Goal: Task Accomplishment & Management: Use online tool/utility

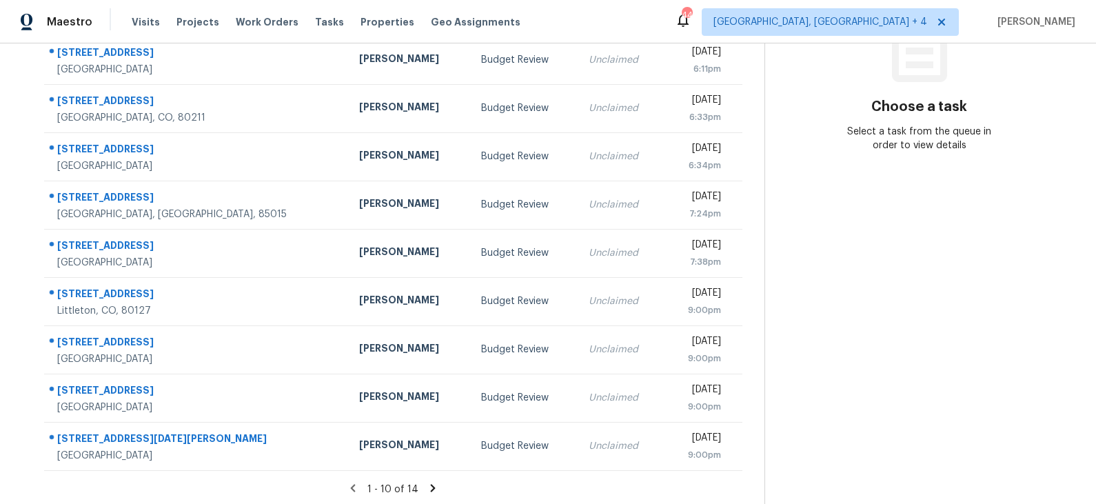
scroll to position [212, 0]
click at [428, 485] on icon at bounding box center [433, 487] width 12 height 12
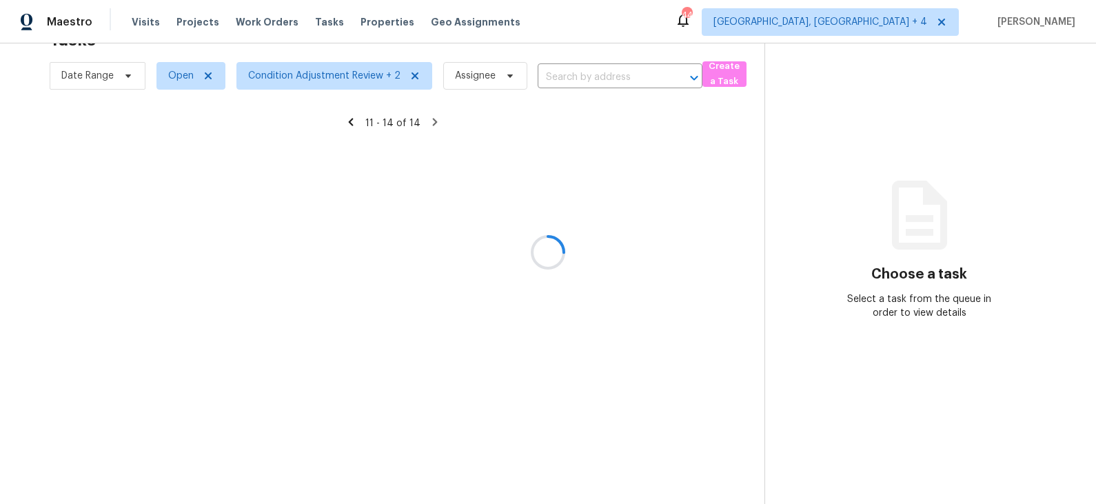
scroll to position [43, 0]
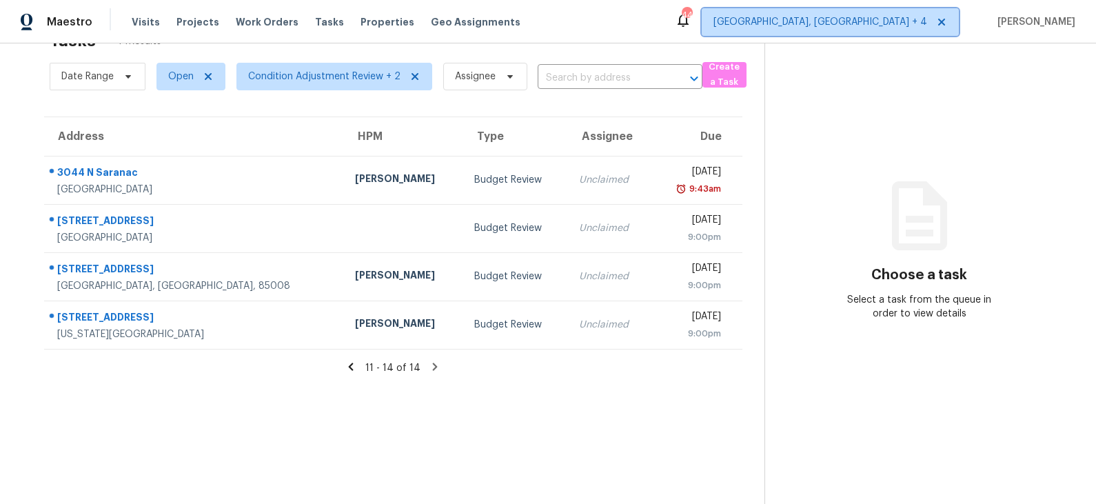
click at [913, 23] on span "Prescott, AZ + 4" at bounding box center [821, 22] width 214 height 14
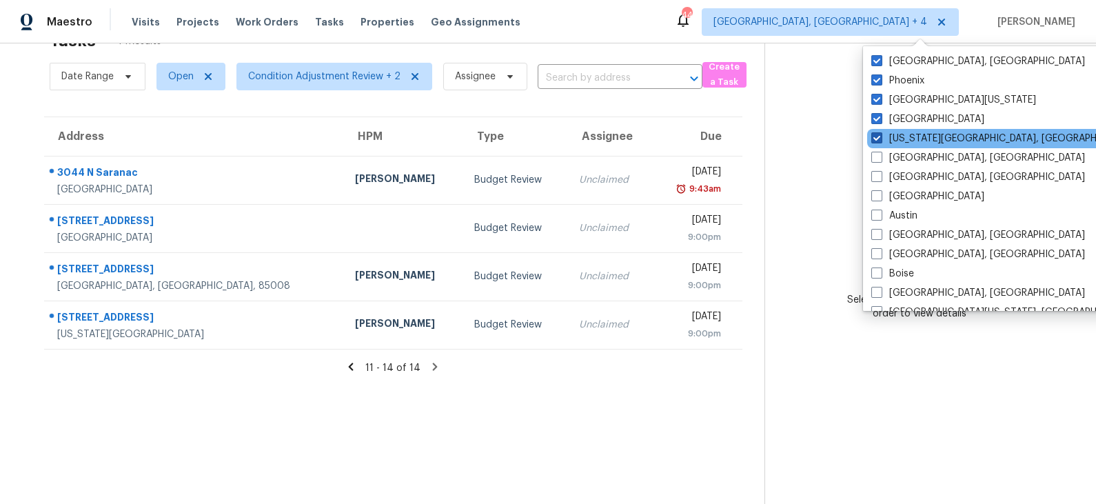
click at [914, 134] on label "Colorado Springs, CO" at bounding box center [1003, 139] width 265 height 14
click at [880, 134] on input "Colorado Springs, CO" at bounding box center [875, 136] width 9 height 9
checkbox input "false"
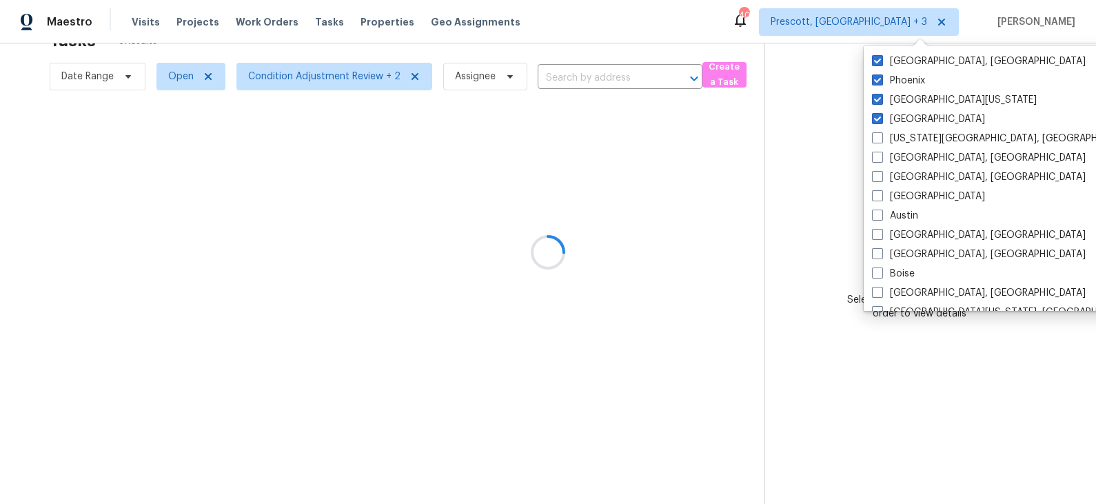
click at [758, 149] on div at bounding box center [548, 252] width 1096 height 504
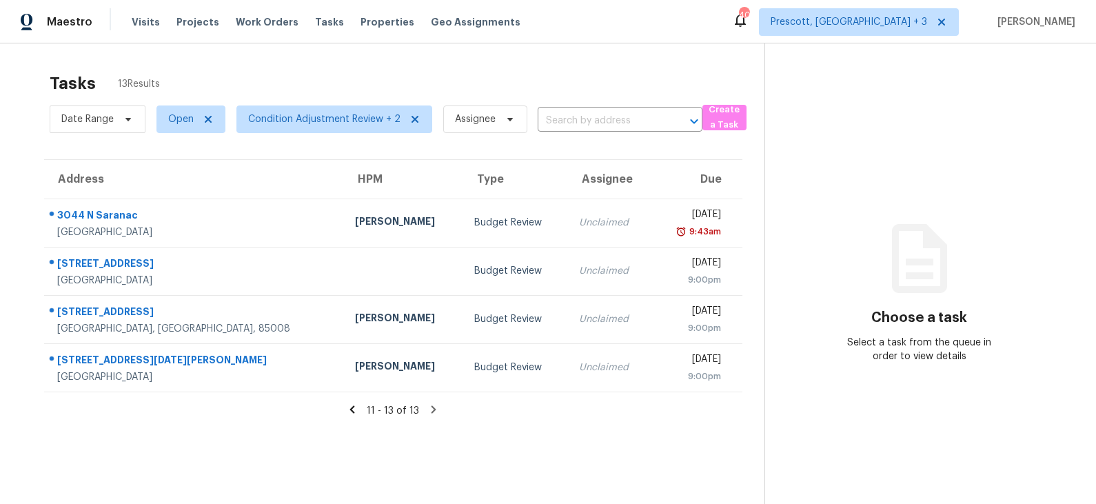
click at [351, 406] on icon at bounding box center [352, 409] width 12 height 12
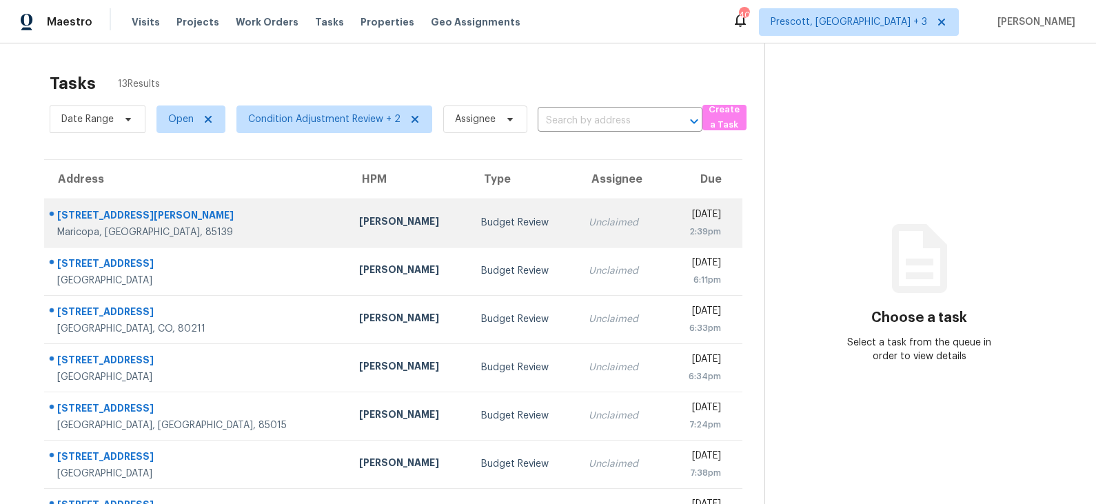
click at [375, 234] on td "Melissa Muralt-Ochoa" at bounding box center [409, 223] width 122 height 48
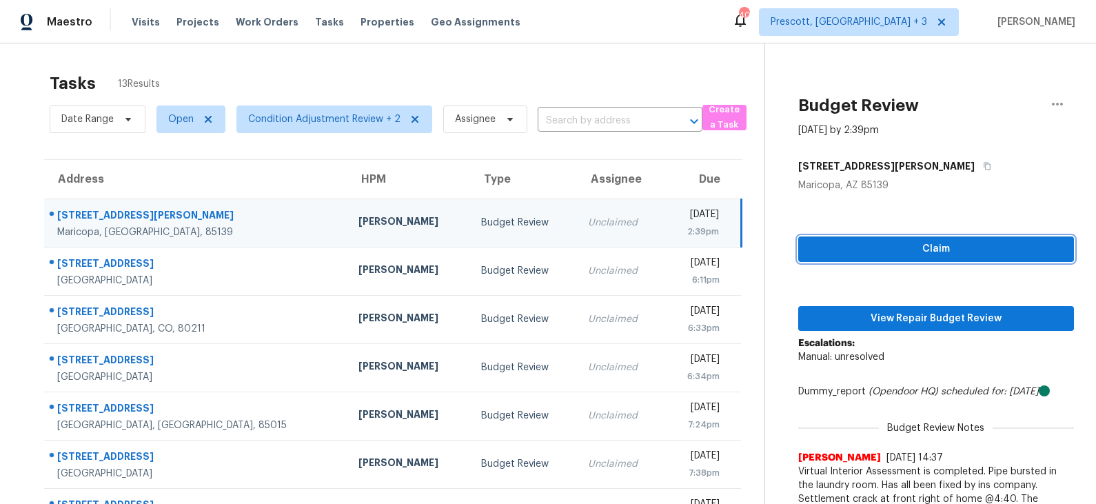
click at [895, 252] on span "Claim" at bounding box center [936, 249] width 254 height 17
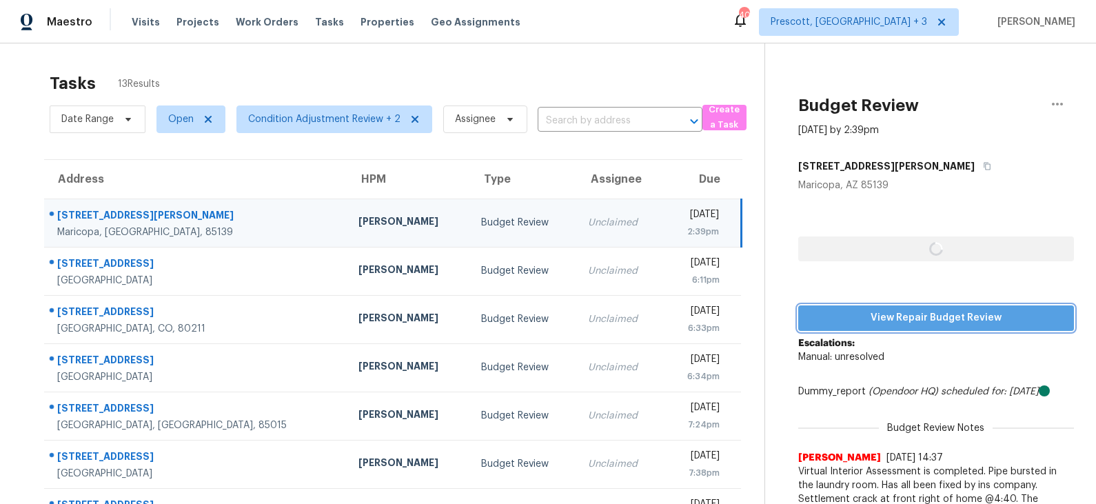
click at [893, 319] on span "View Repair Budget Review" at bounding box center [936, 318] width 254 height 17
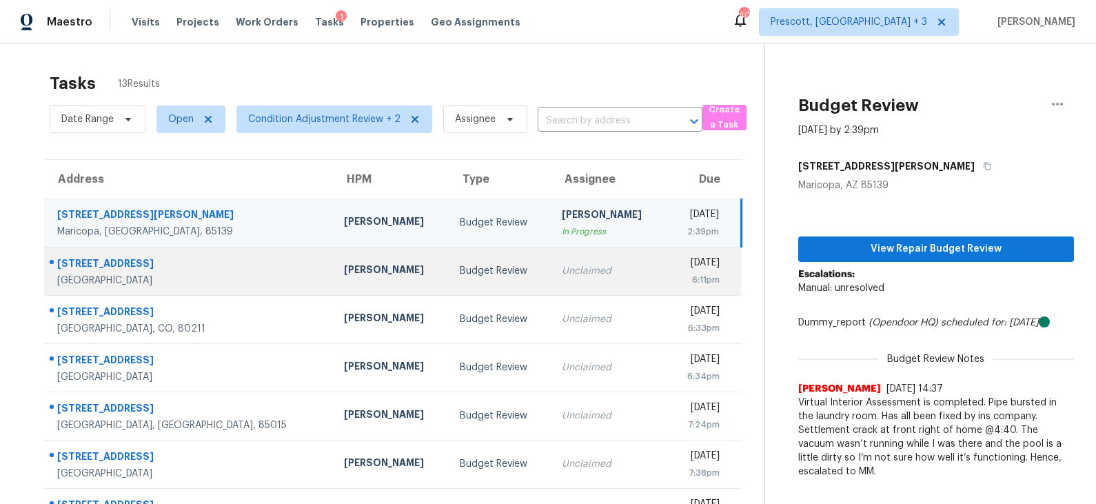
click at [374, 268] on td "Scott Nicol" at bounding box center [391, 271] width 116 height 48
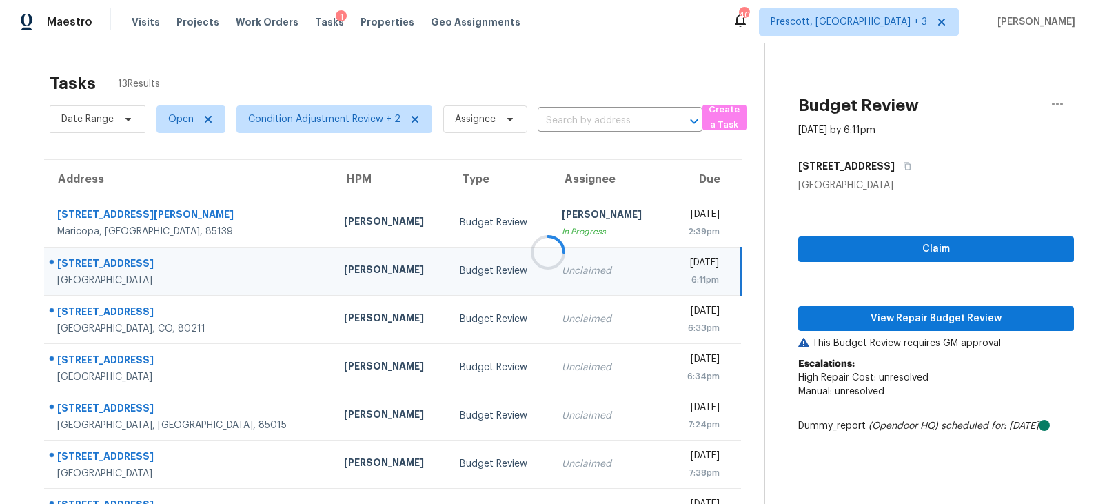
click at [877, 250] on div at bounding box center [548, 252] width 1096 height 504
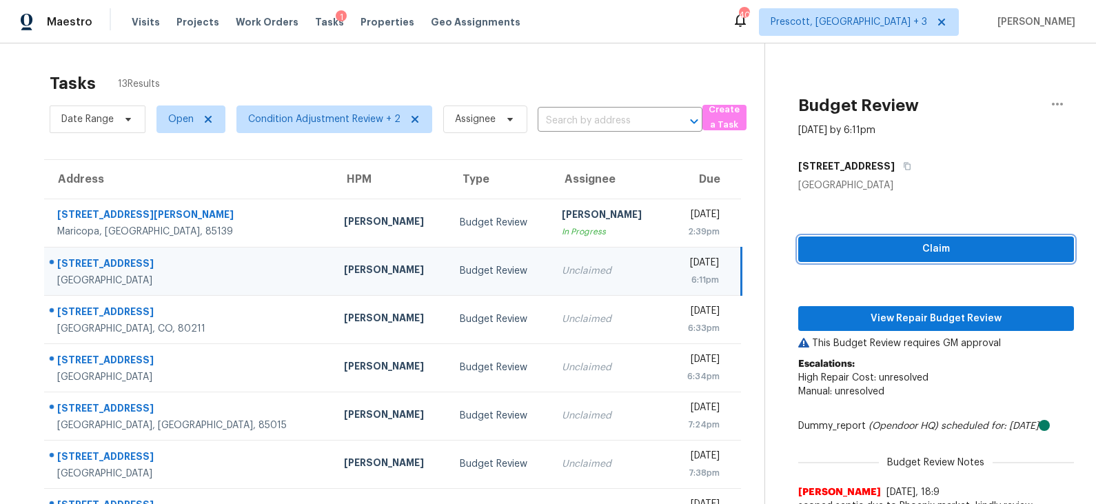
click at [888, 254] on span "Claim" at bounding box center [936, 249] width 254 height 17
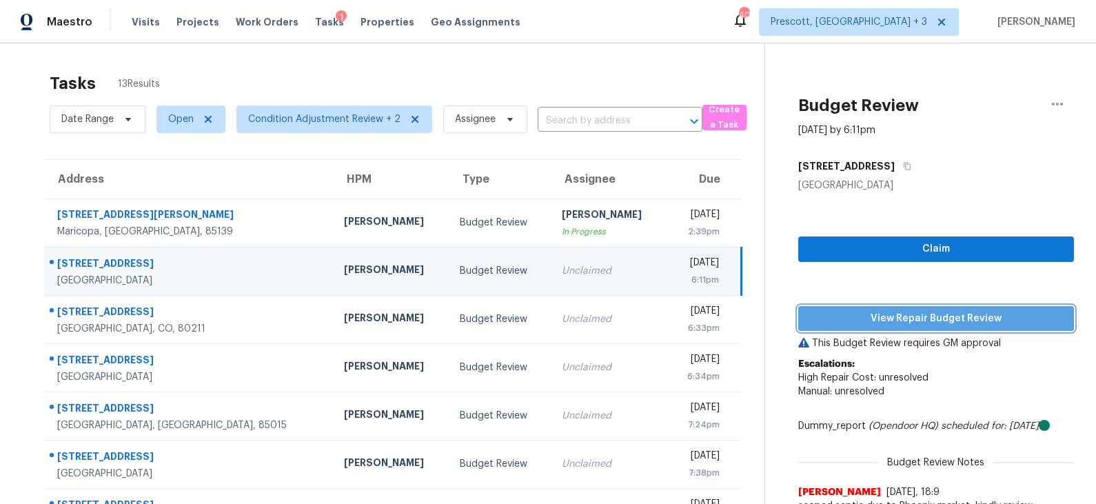
click at [886, 322] on span "View Repair Budget Review" at bounding box center [936, 318] width 254 height 17
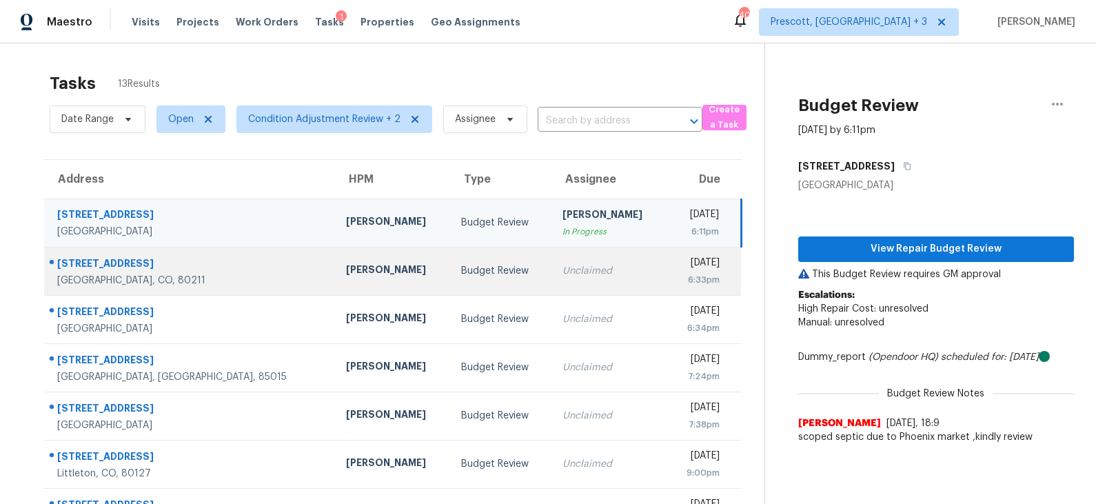
click at [461, 270] on div "Budget Review" at bounding box center [500, 271] width 79 height 14
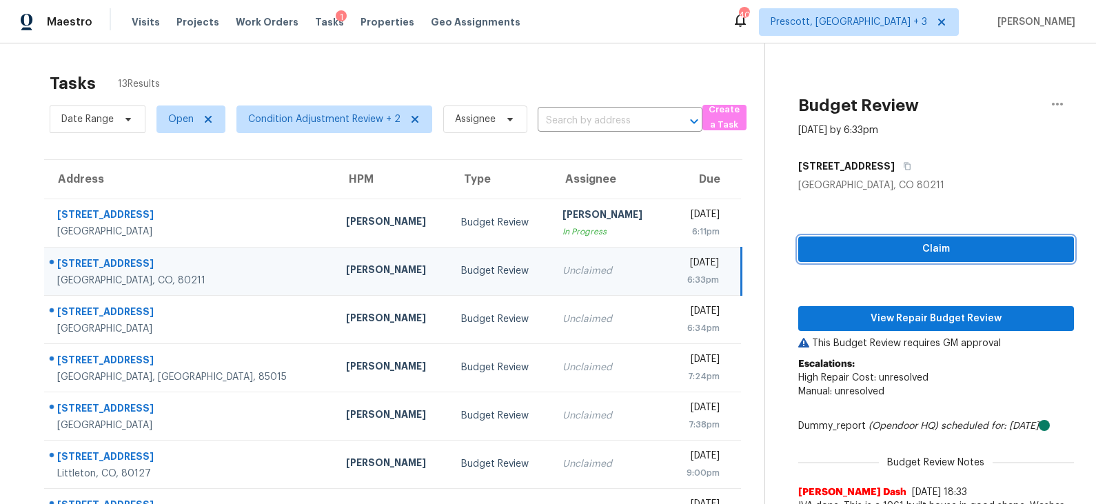
click at [908, 252] on span "Claim" at bounding box center [936, 249] width 254 height 17
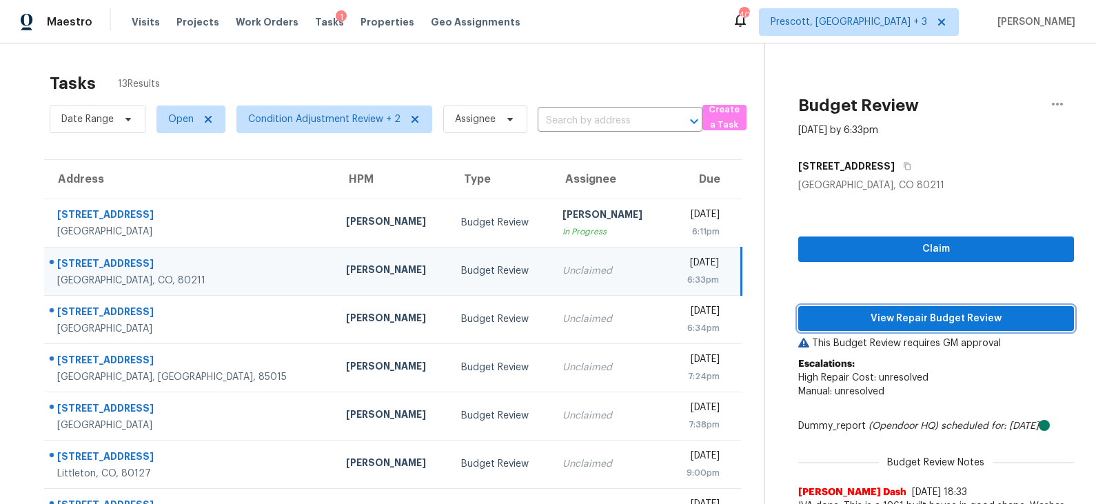
click at [890, 316] on span "View Repair Budget Review" at bounding box center [936, 318] width 254 height 17
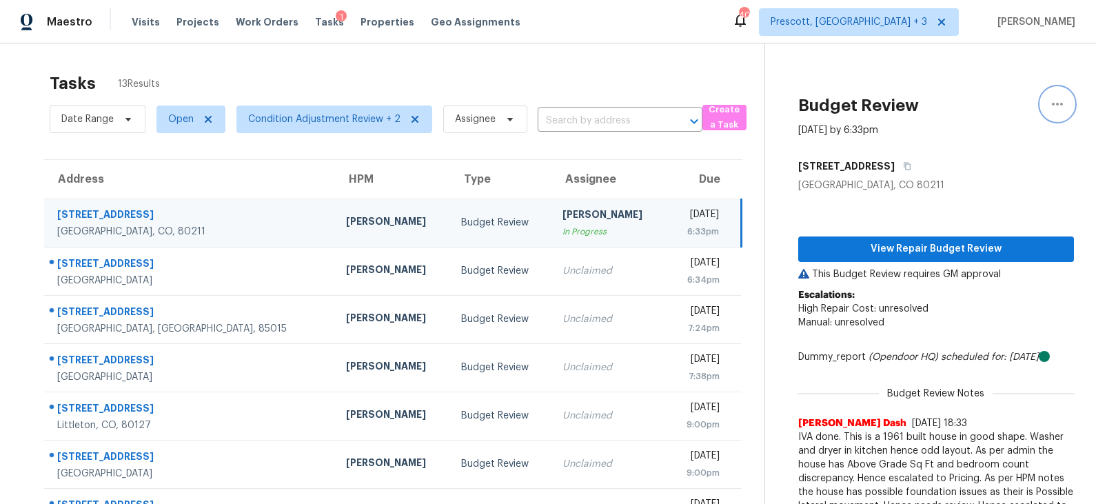
click at [1054, 104] on icon "button" at bounding box center [1057, 104] width 17 height 17
click at [1013, 109] on div "Unclaim this task" at bounding box center [979, 107] width 108 height 14
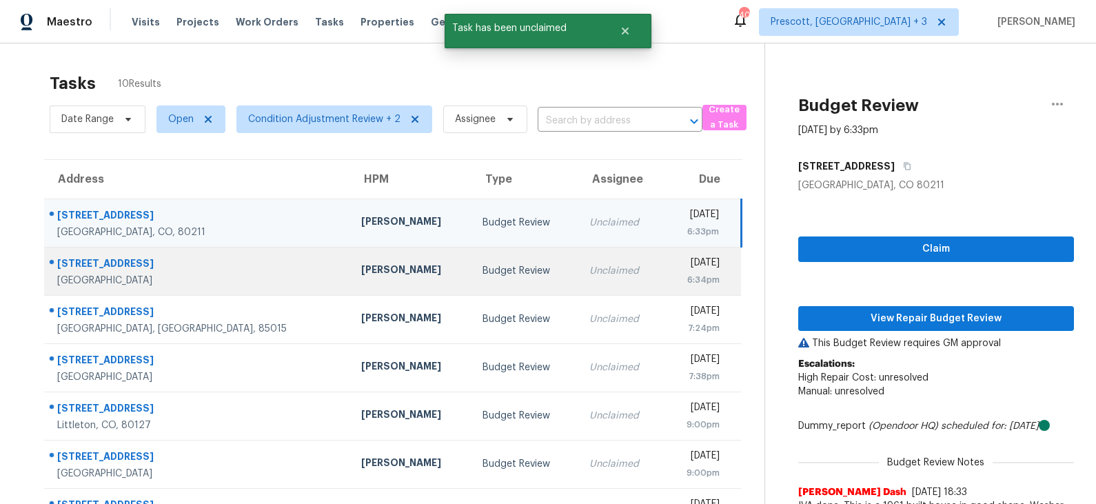
click at [472, 279] on td "Budget Review" at bounding box center [525, 271] width 107 height 48
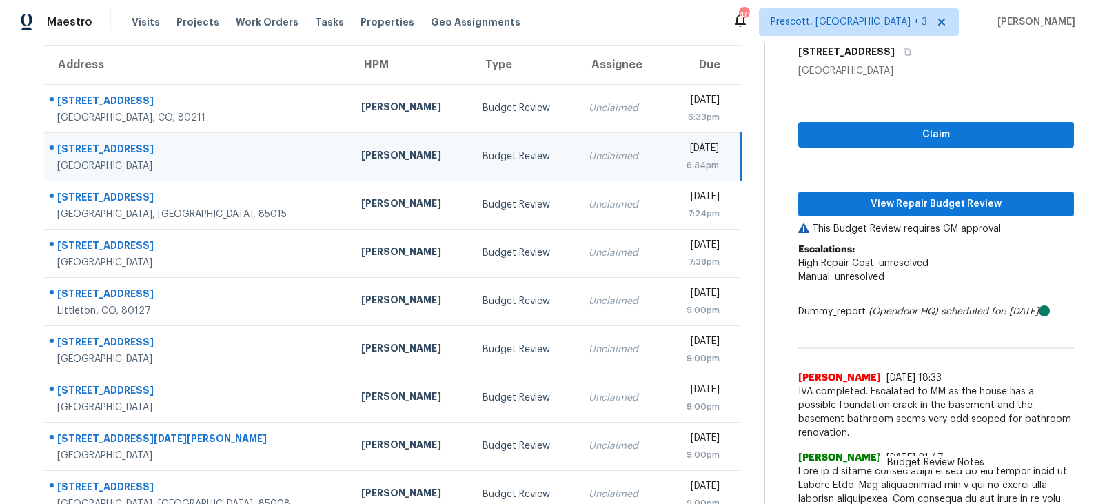
scroll to position [81, 0]
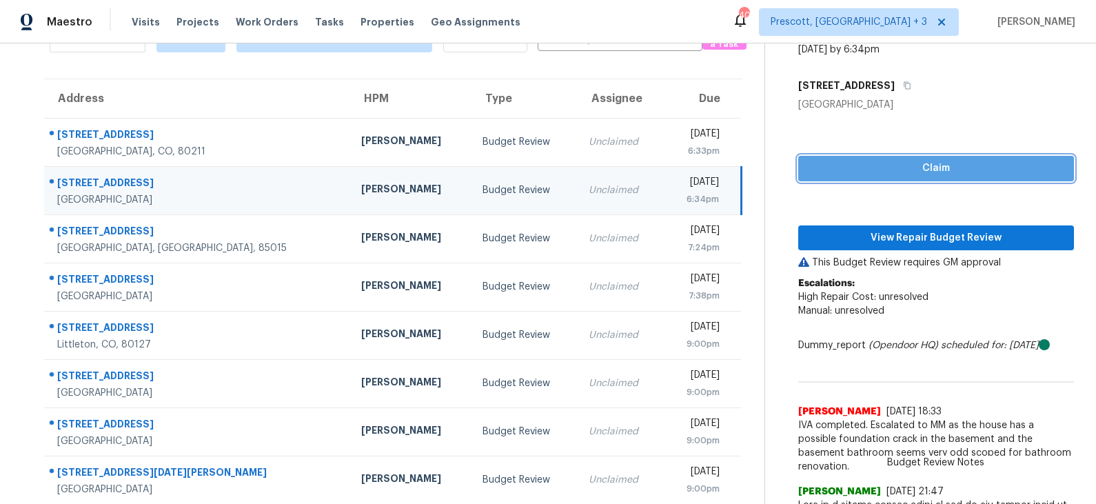
click at [925, 168] on span "Claim" at bounding box center [936, 168] width 254 height 17
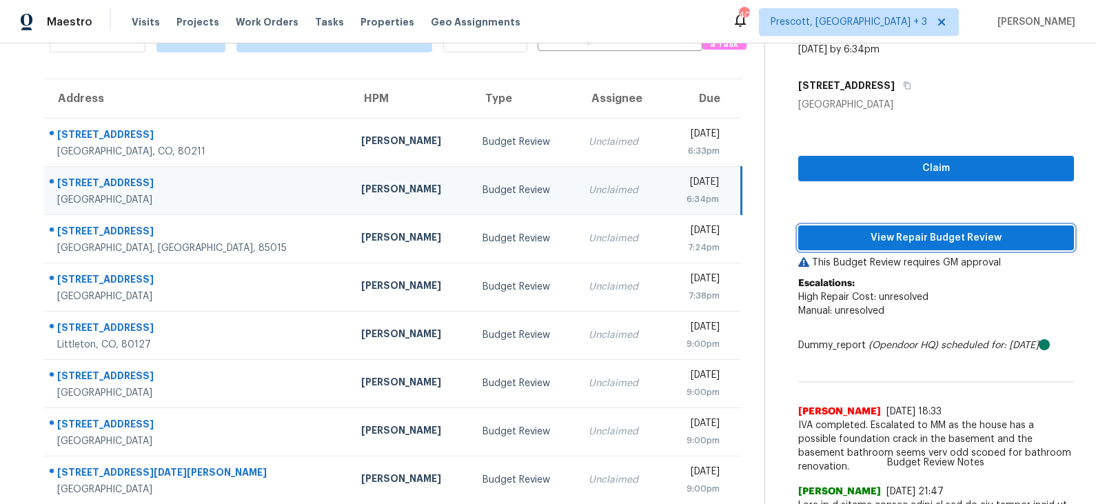
click at [909, 239] on span "View Repair Budget Review" at bounding box center [936, 238] width 254 height 17
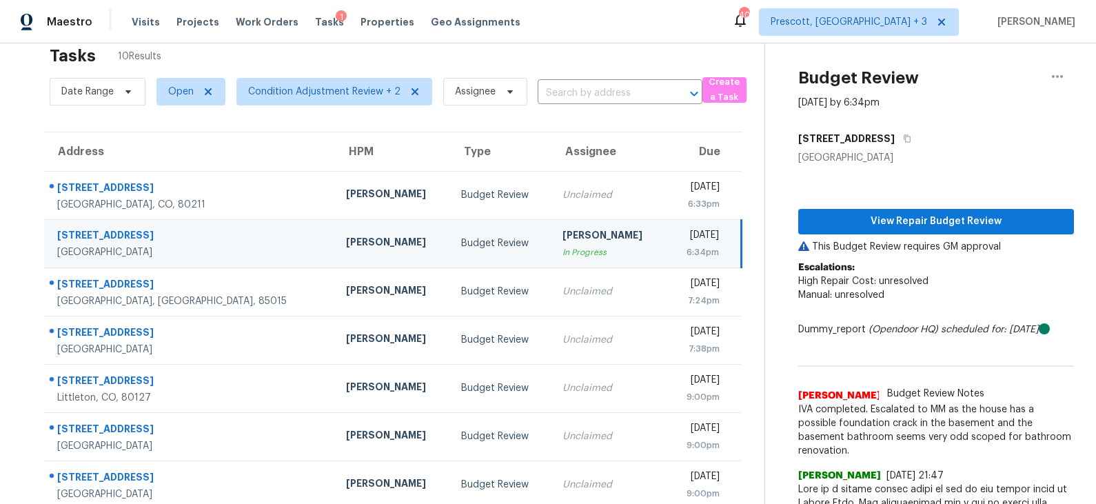
scroll to position [23, 0]
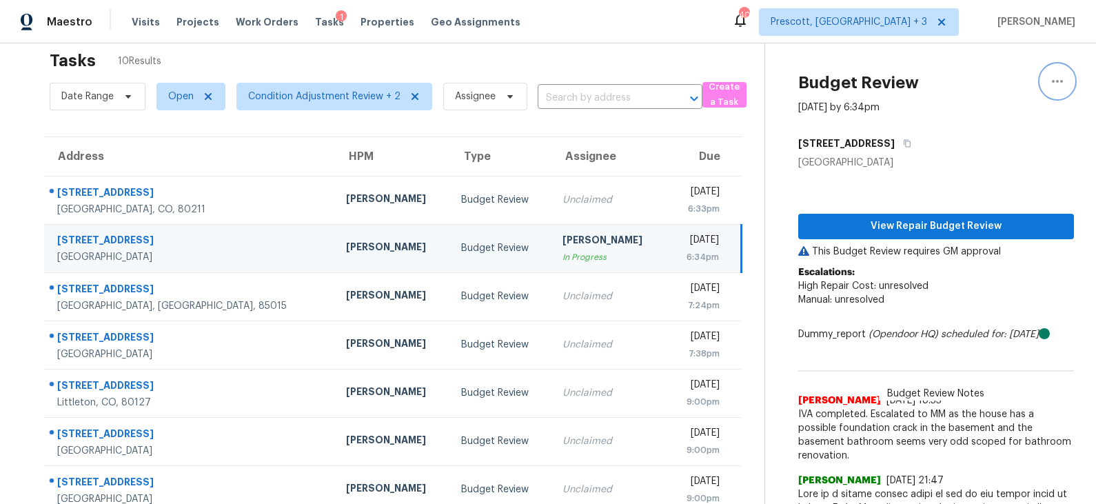
click at [1058, 81] on icon "button" at bounding box center [1057, 81] width 11 height 3
click at [998, 83] on div "Unclaim this task" at bounding box center [979, 84] width 108 height 14
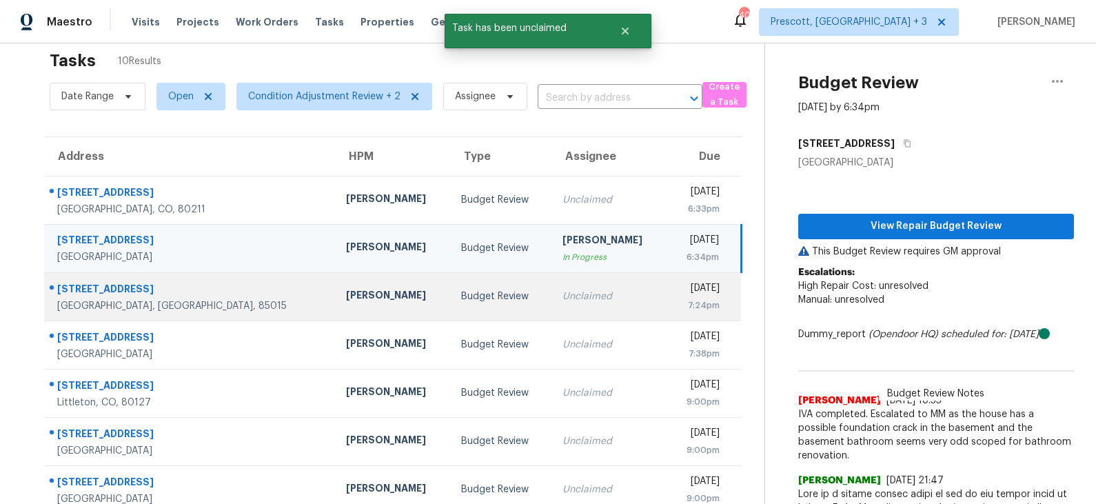
click at [461, 300] on div "Budget Review" at bounding box center [500, 297] width 79 height 14
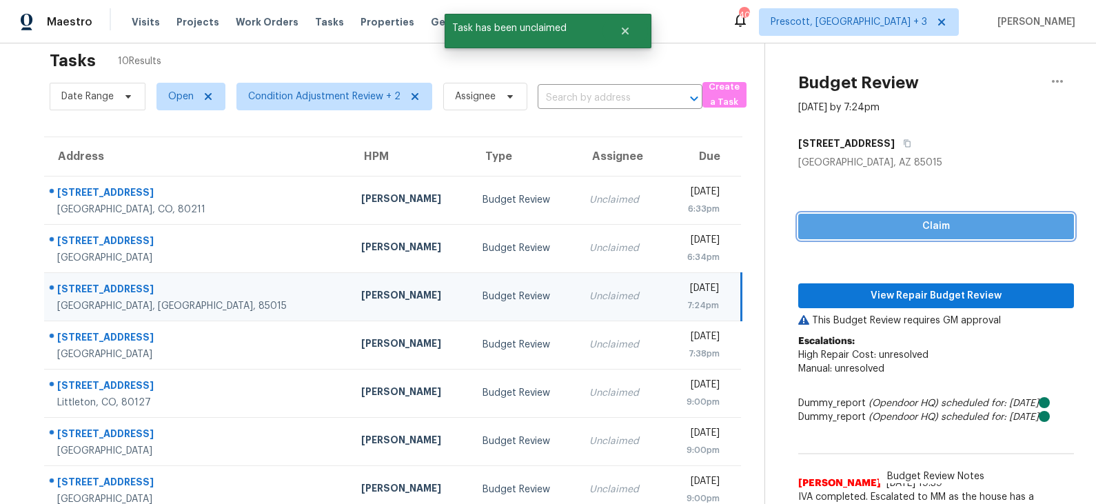
click at [922, 225] on span "Claim" at bounding box center [936, 226] width 254 height 17
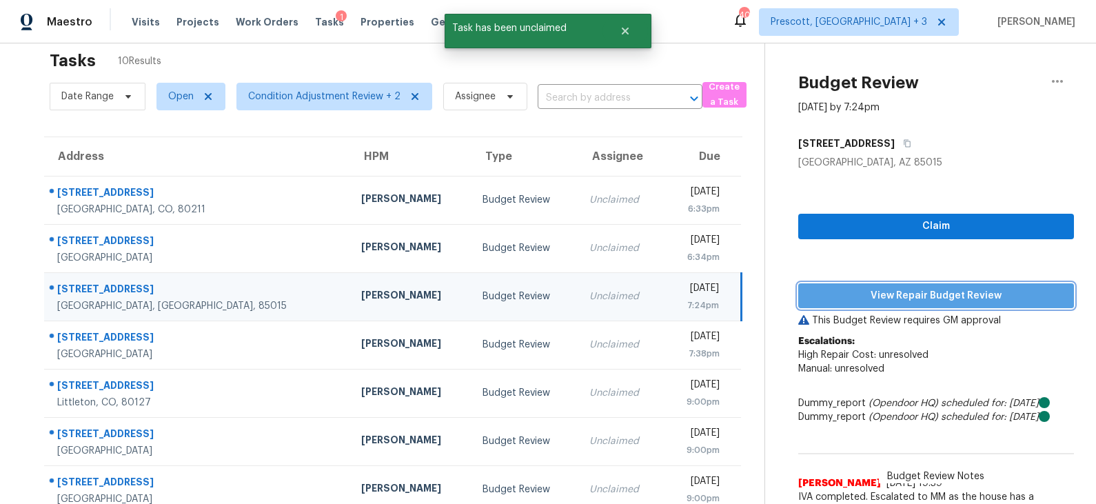
click at [904, 299] on span "View Repair Budget Review" at bounding box center [936, 296] width 254 height 17
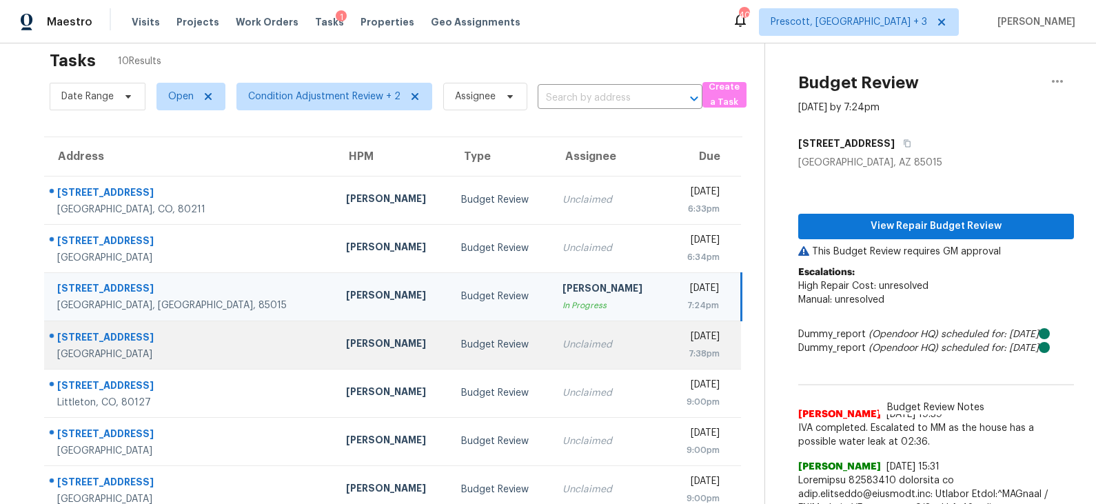
click at [461, 340] on div "Budget Review" at bounding box center [500, 345] width 79 height 14
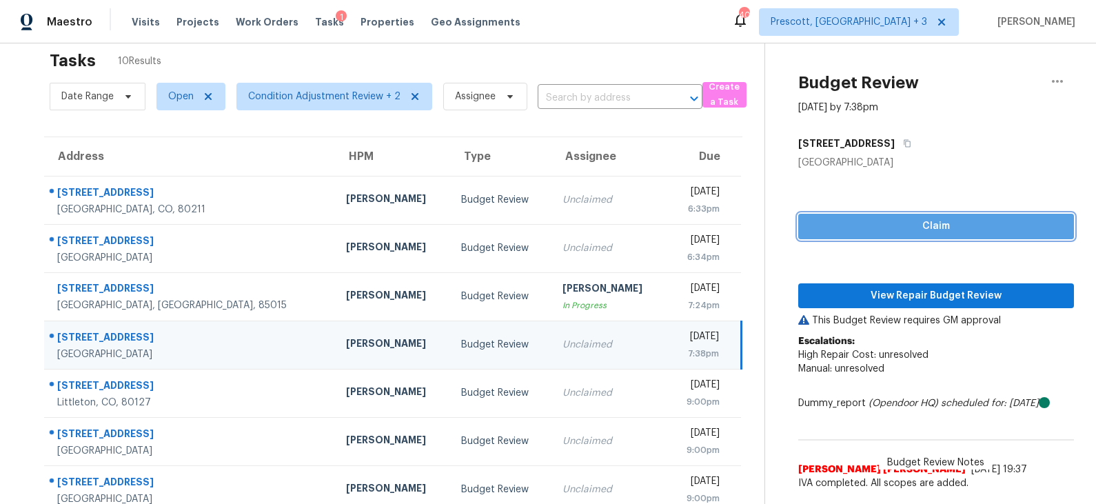
click at [900, 227] on span "Claim" at bounding box center [936, 226] width 254 height 17
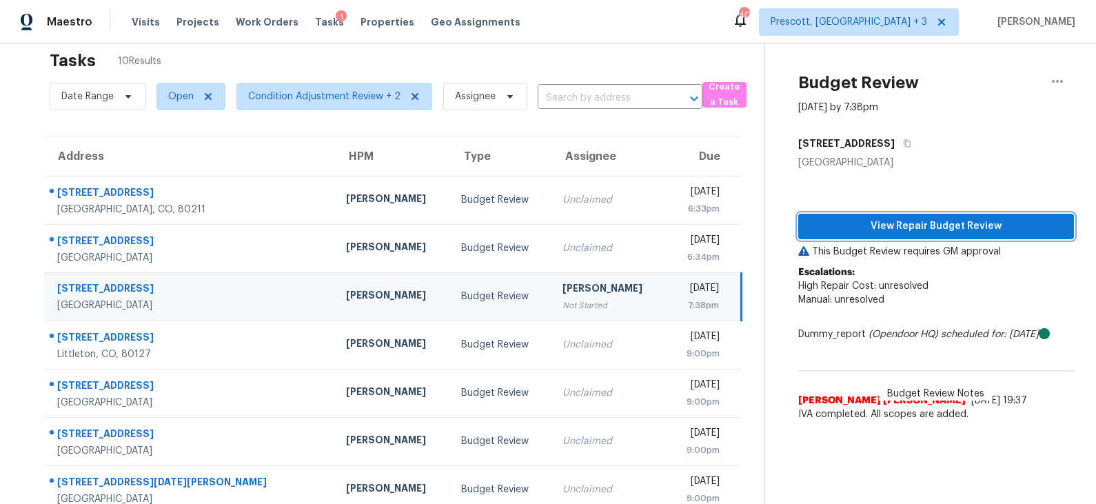
click at [900, 227] on span "View Repair Budget Review" at bounding box center [936, 226] width 254 height 17
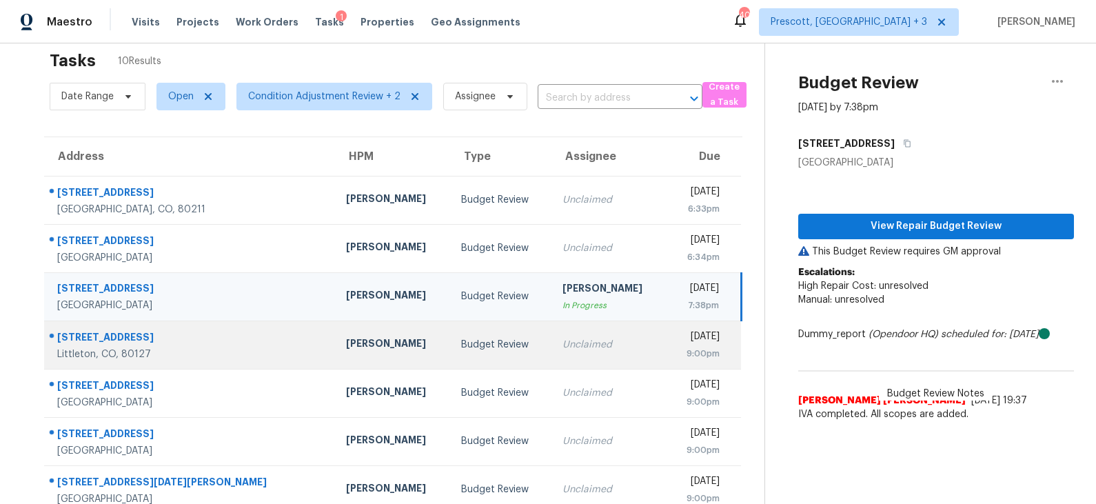
click at [450, 360] on td "Budget Review" at bounding box center [500, 345] width 101 height 48
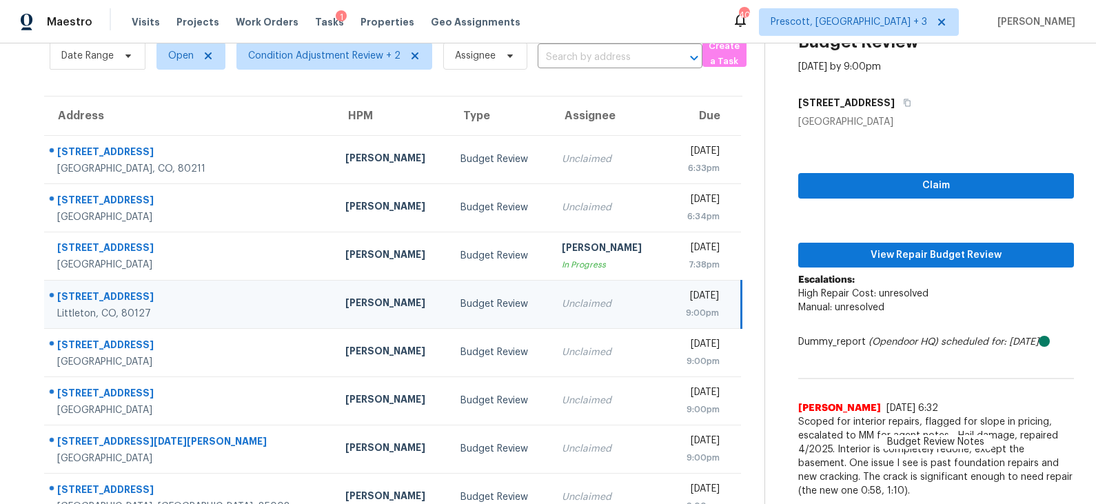
scroll to position [0, 0]
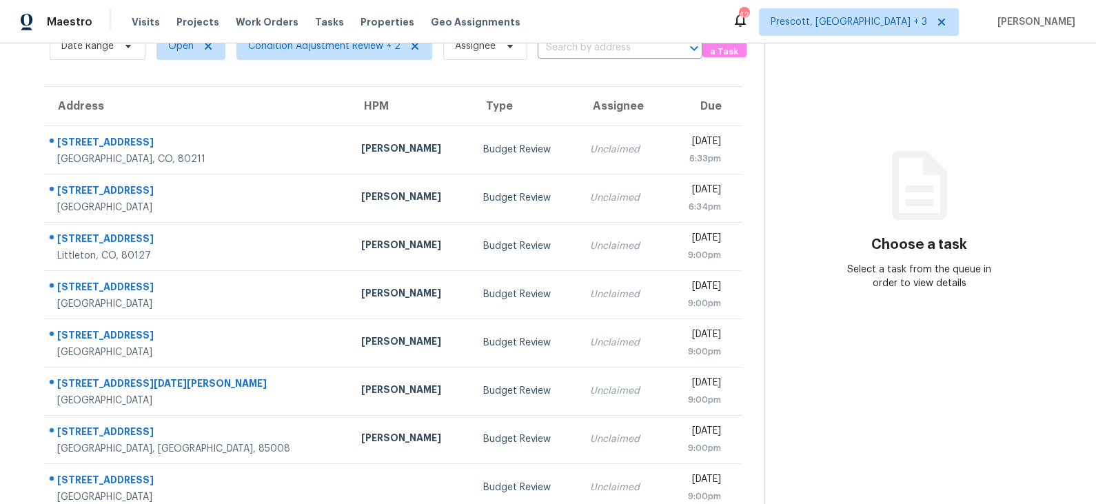
scroll to position [91, 0]
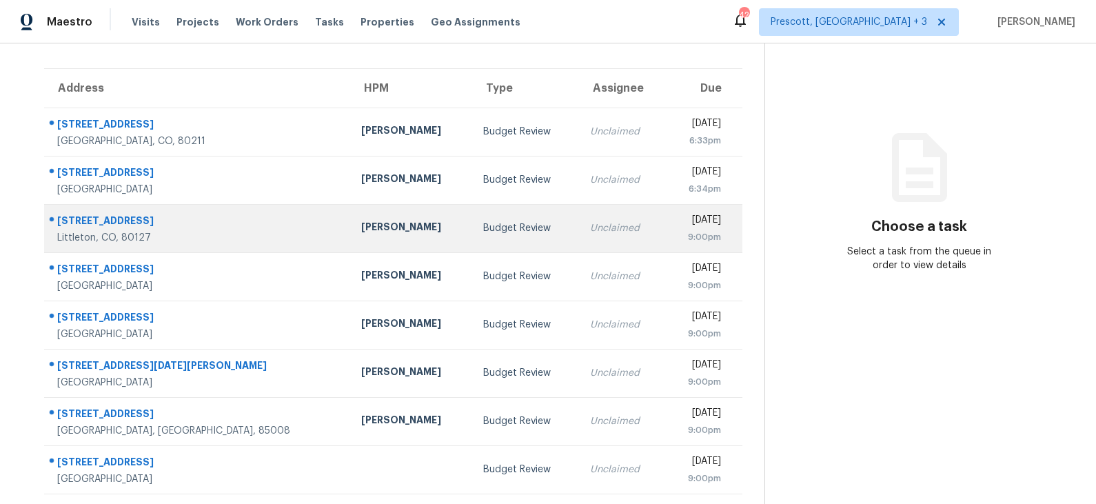
click at [483, 227] on div "Budget Review" at bounding box center [525, 228] width 85 height 14
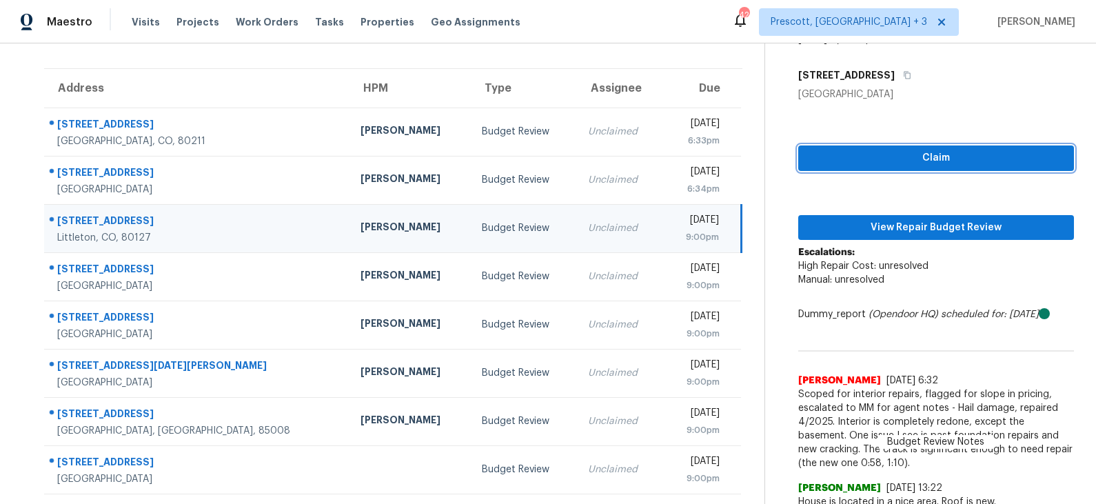
click at [920, 159] on span "Claim" at bounding box center [936, 158] width 254 height 17
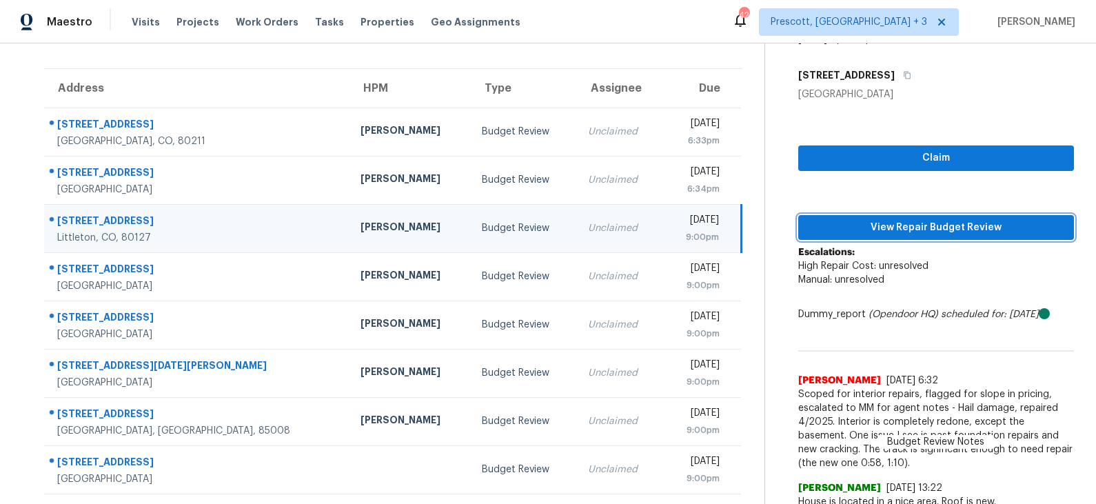
click at [901, 224] on span "View Repair Budget Review" at bounding box center [936, 227] width 254 height 17
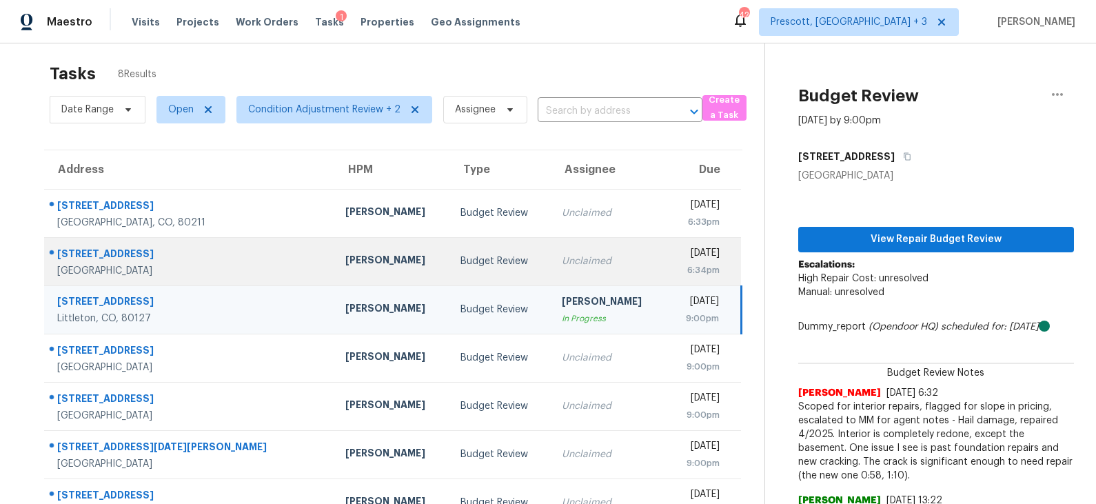
scroll to position [0, 0]
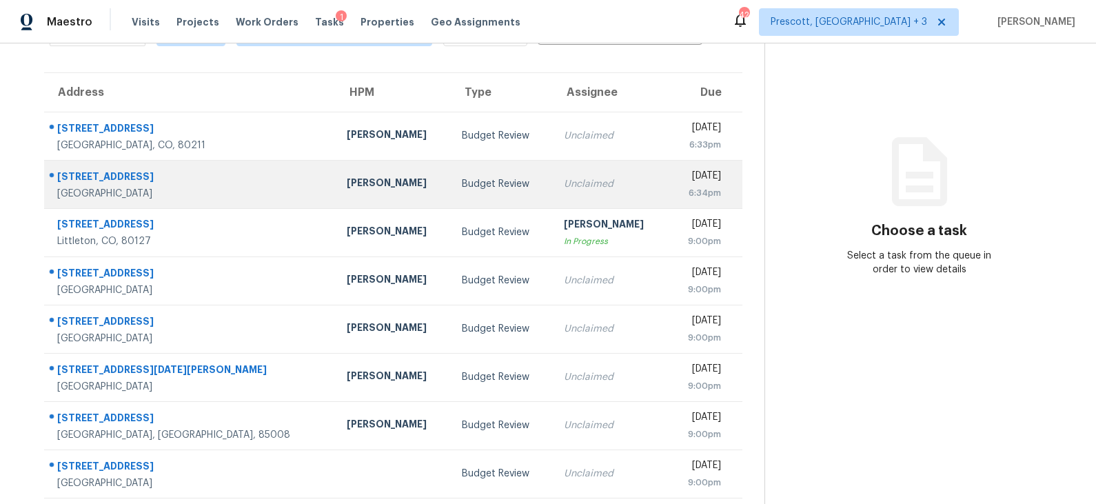
scroll to position [83, 0]
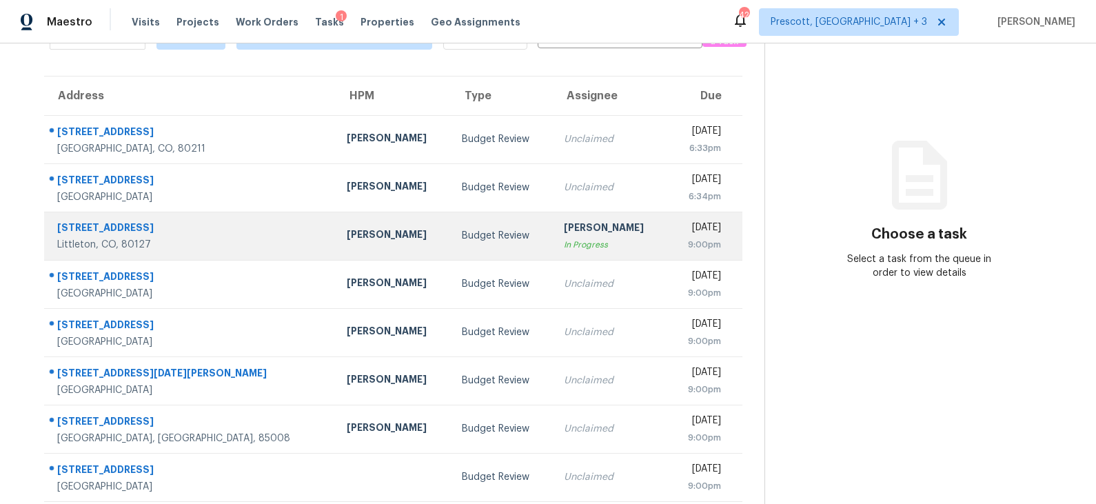
click at [571, 234] on div "[PERSON_NAME]" at bounding box center [611, 229] width 94 height 17
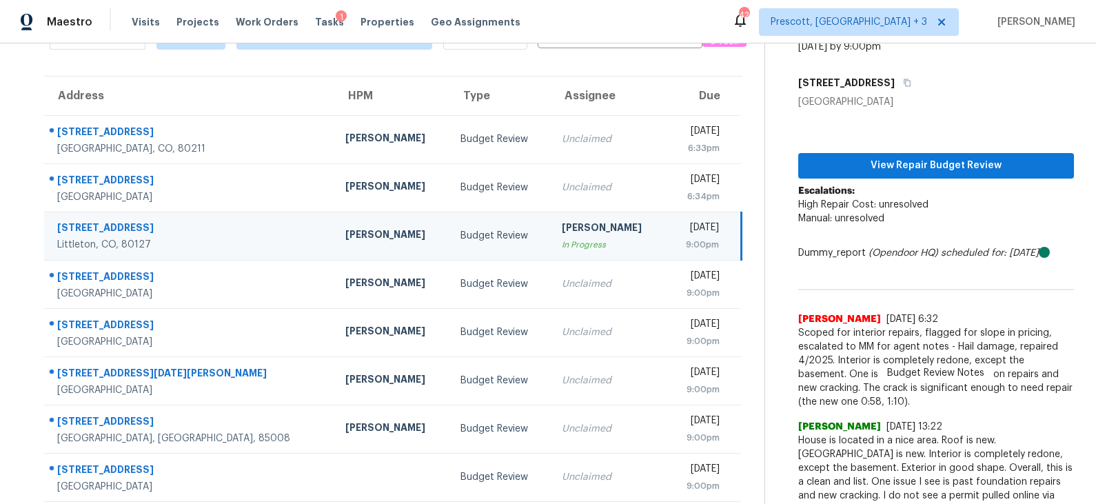
scroll to position [0, 0]
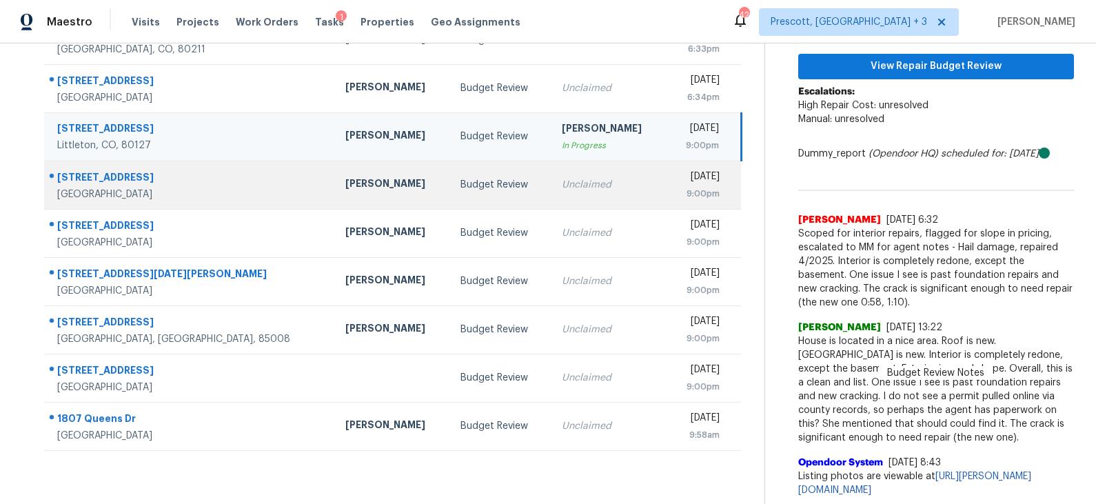
click at [450, 179] on td "Budget Review" at bounding box center [500, 185] width 101 height 48
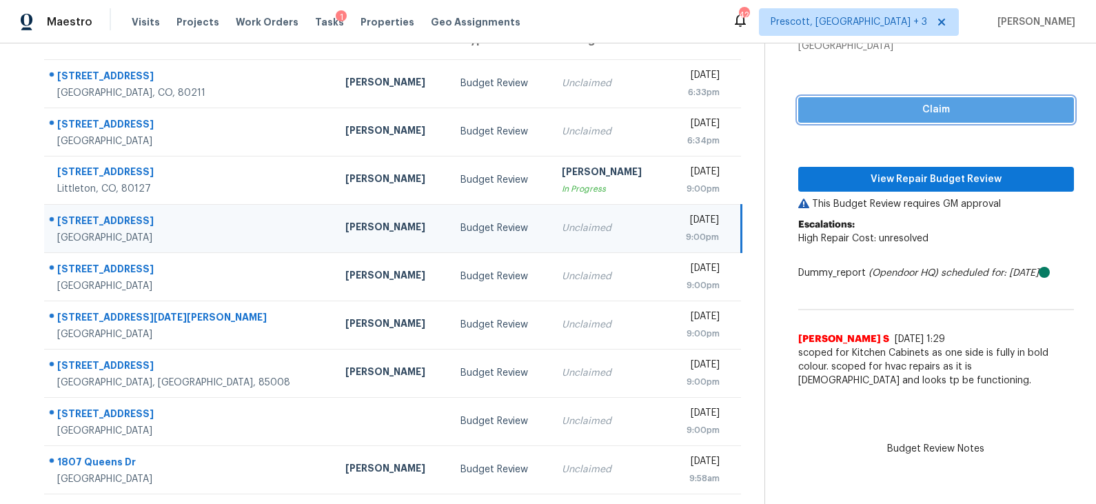
click at [915, 109] on span "Claim" at bounding box center [936, 109] width 254 height 17
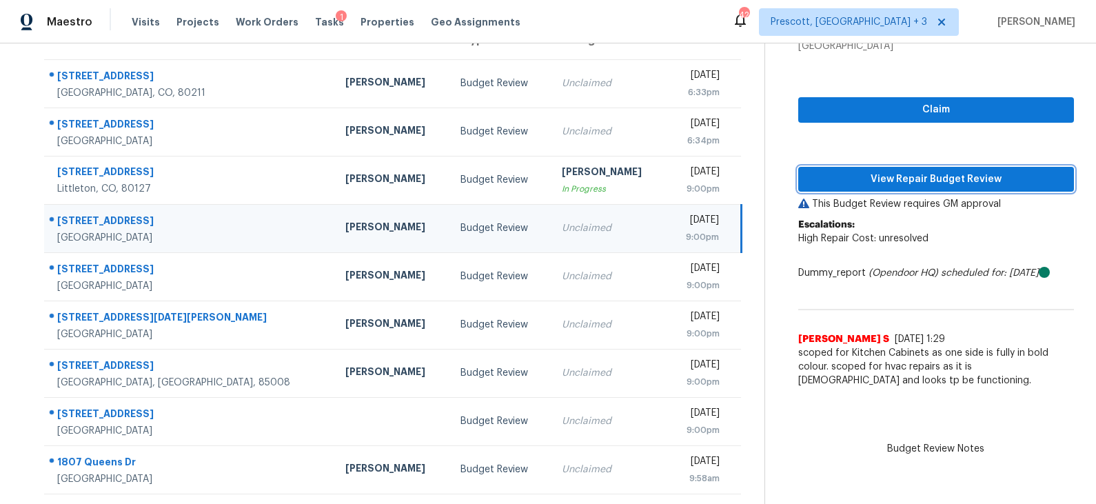
click at [898, 174] on span "View Repair Budget Review" at bounding box center [936, 179] width 254 height 17
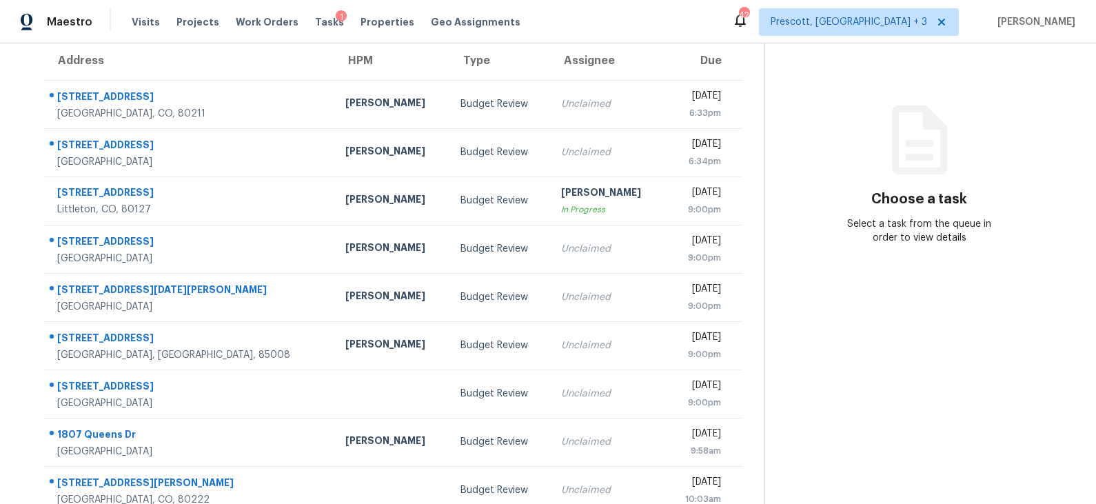
scroll to position [139, 0]
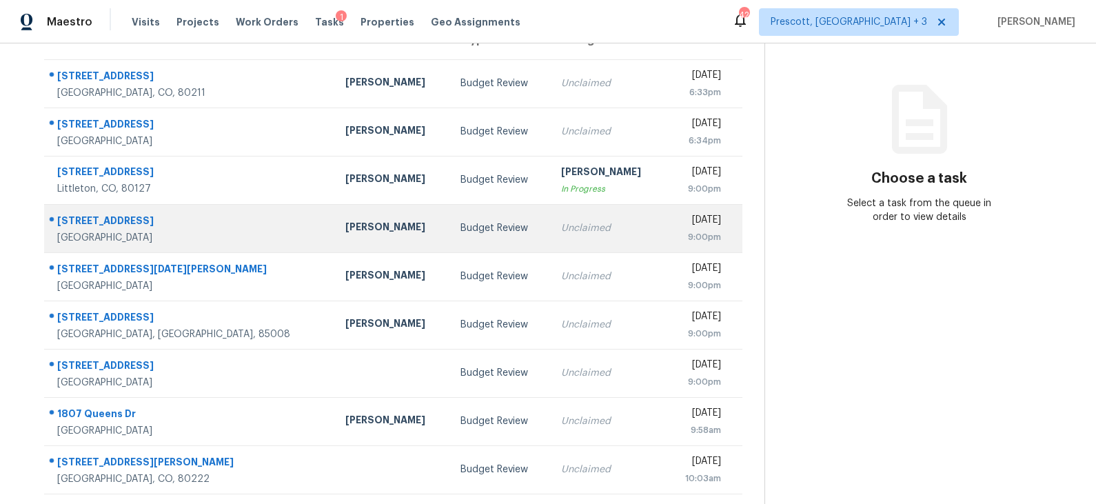
click at [461, 231] on div "Budget Review" at bounding box center [500, 228] width 79 height 14
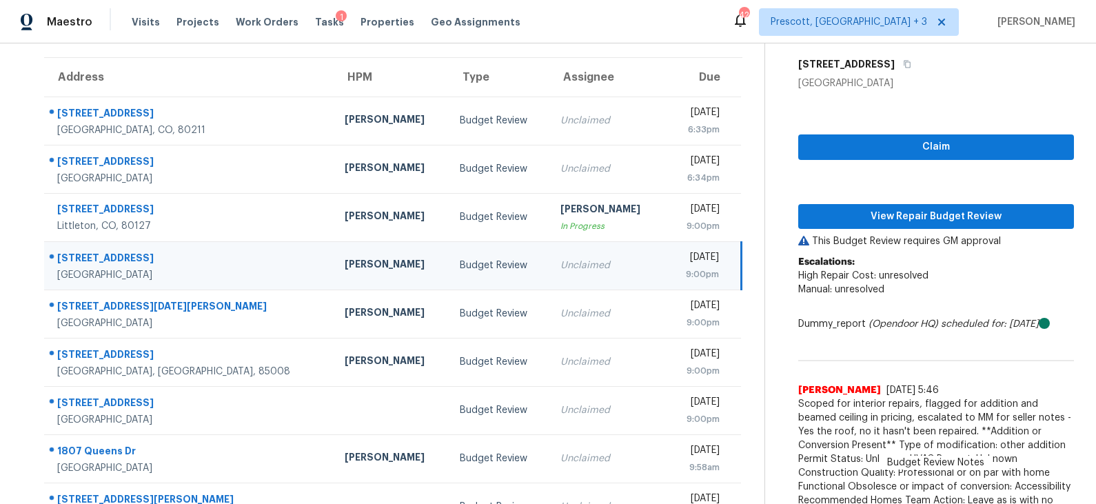
scroll to position [97, 0]
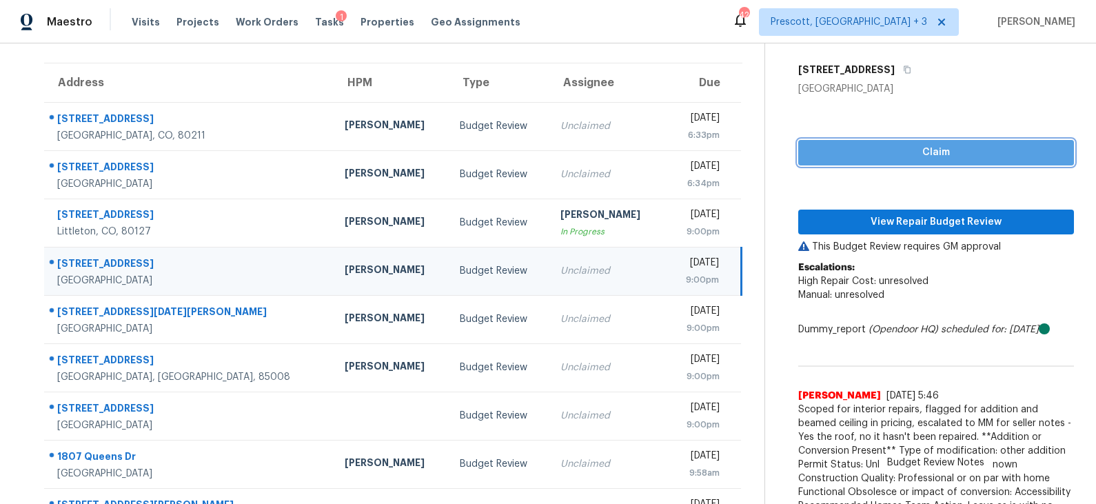
click at [907, 154] on span "Claim" at bounding box center [936, 152] width 254 height 17
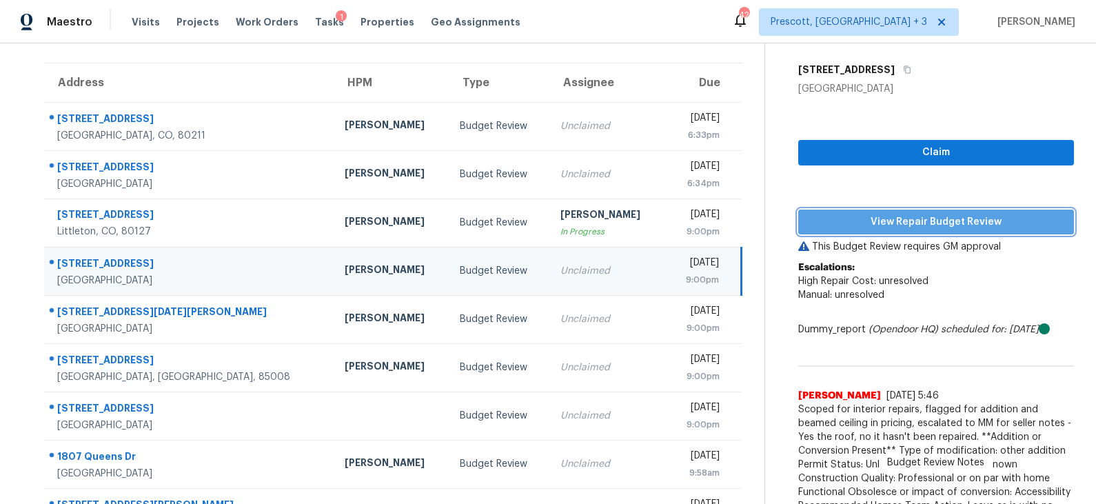
click at [901, 222] on span "View Repair Budget Review" at bounding box center [936, 222] width 254 height 17
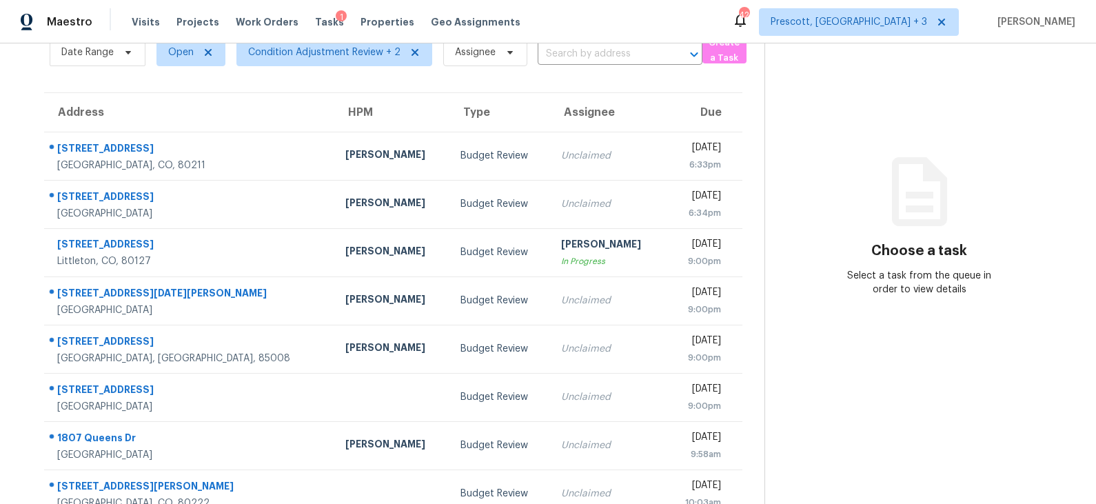
scroll to position [91, 0]
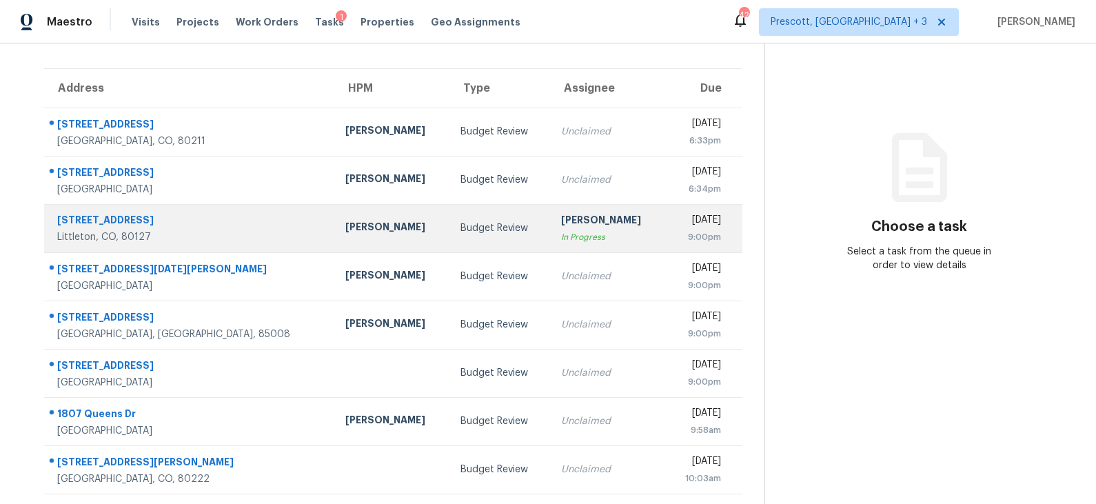
click at [474, 233] on td "Budget Review" at bounding box center [500, 228] width 101 height 48
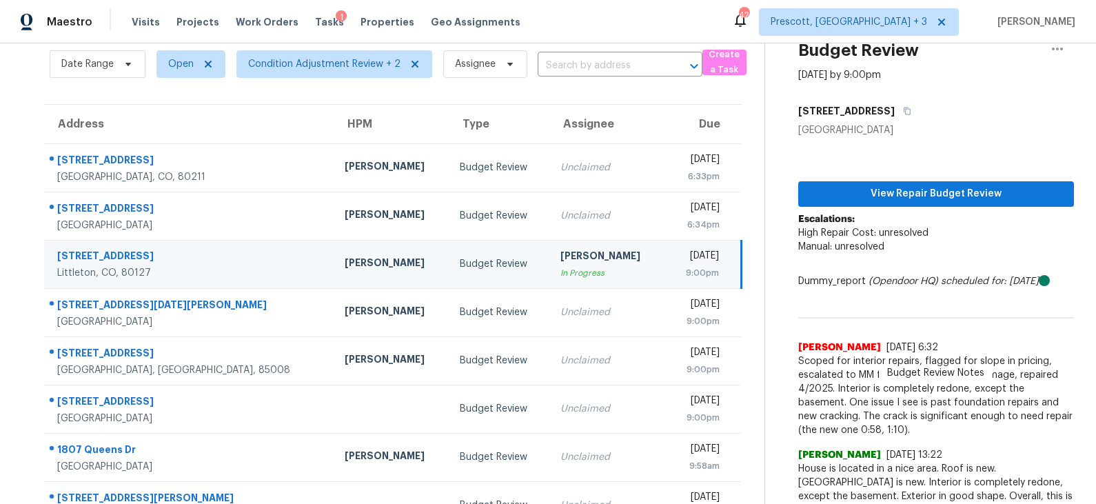
scroll to position [0, 0]
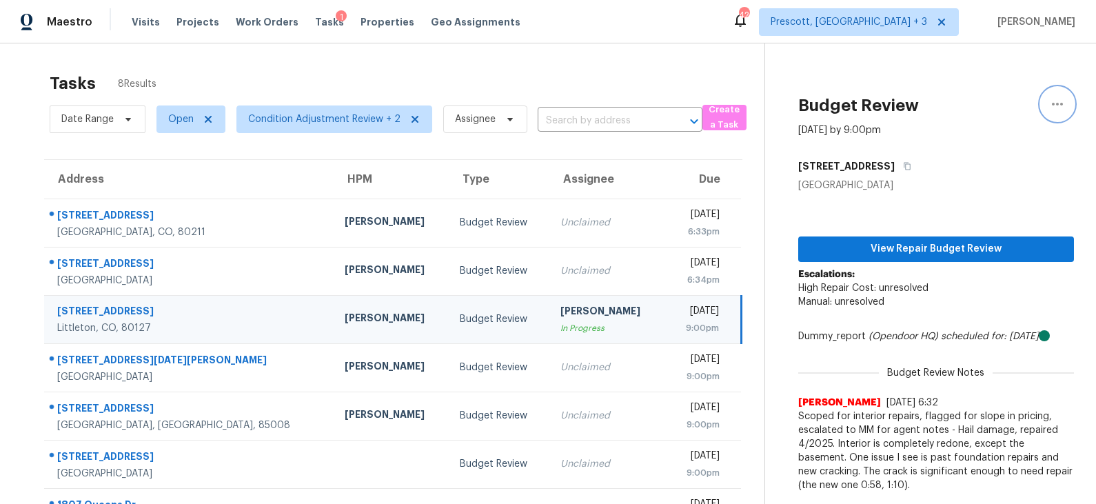
click at [1057, 104] on icon "button" at bounding box center [1057, 104] width 11 height 3
click at [1009, 110] on div "Unclaim this task" at bounding box center [979, 107] width 108 height 14
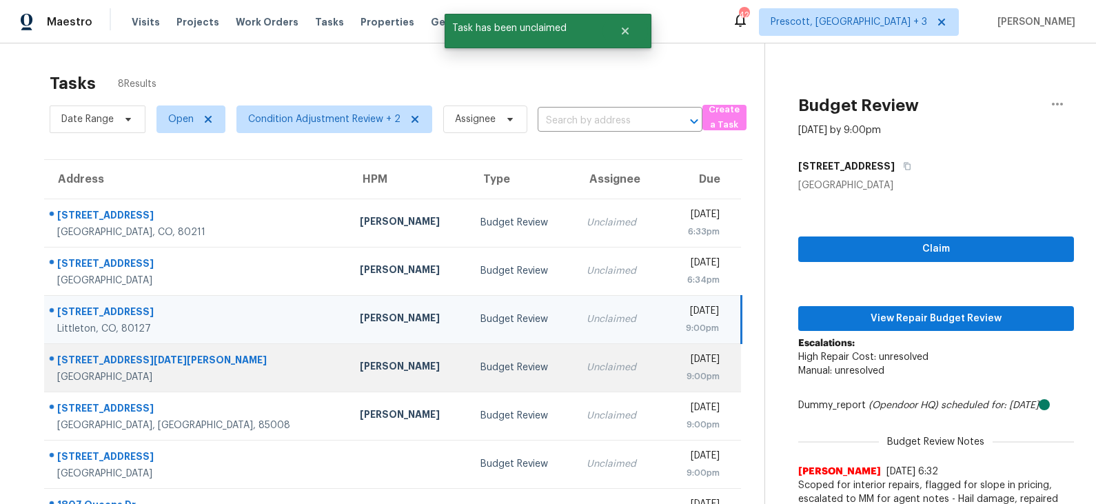
click at [481, 366] on div "Budget Review" at bounding box center [523, 368] width 84 height 14
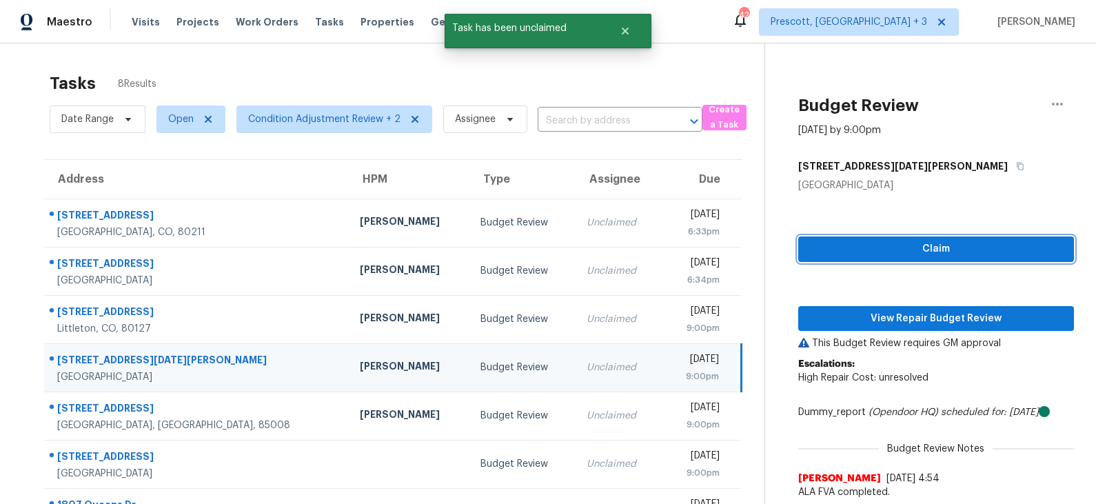
click at [907, 251] on span "Claim" at bounding box center [936, 249] width 254 height 17
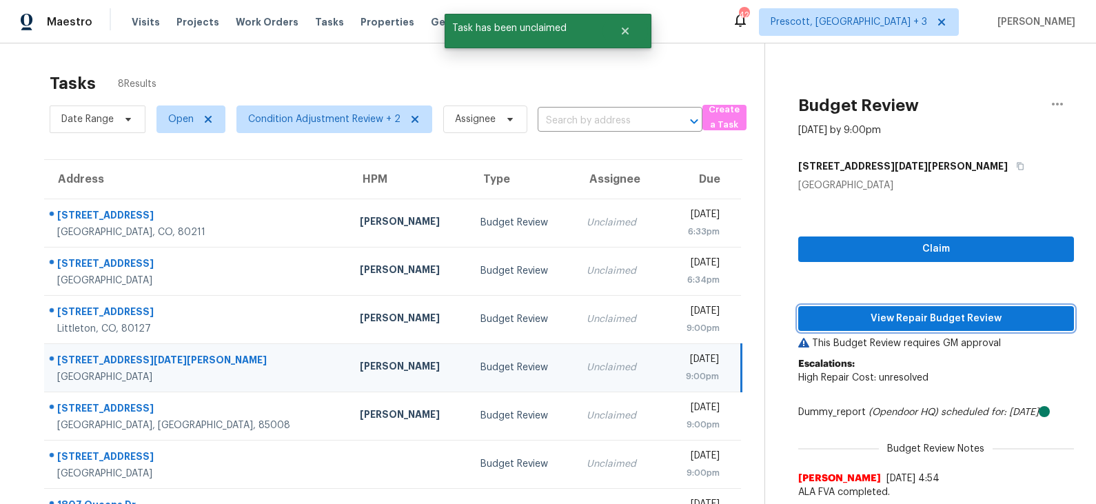
click at [899, 311] on span "View Repair Budget Review" at bounding box center [936, 318] width 254 height 17
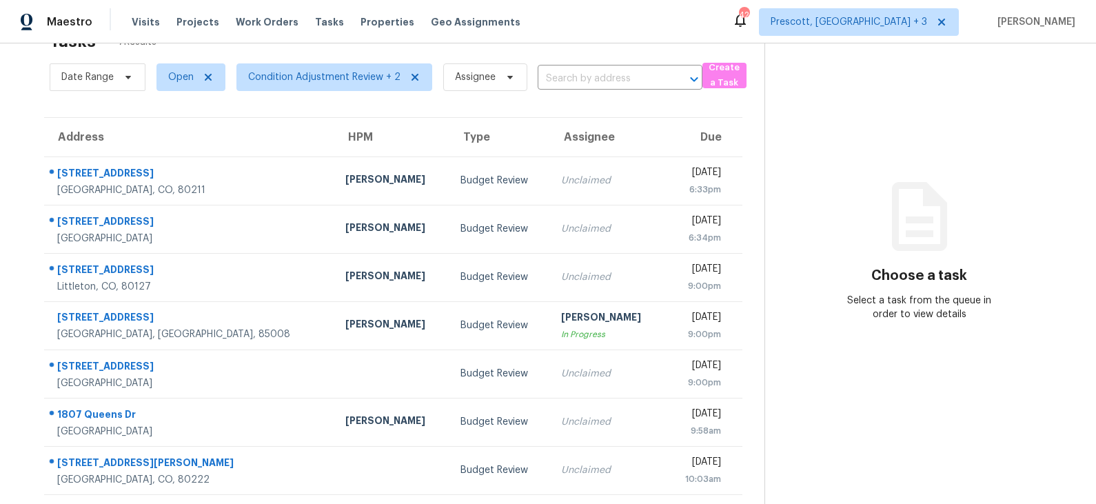
scroll to position [43, 0]
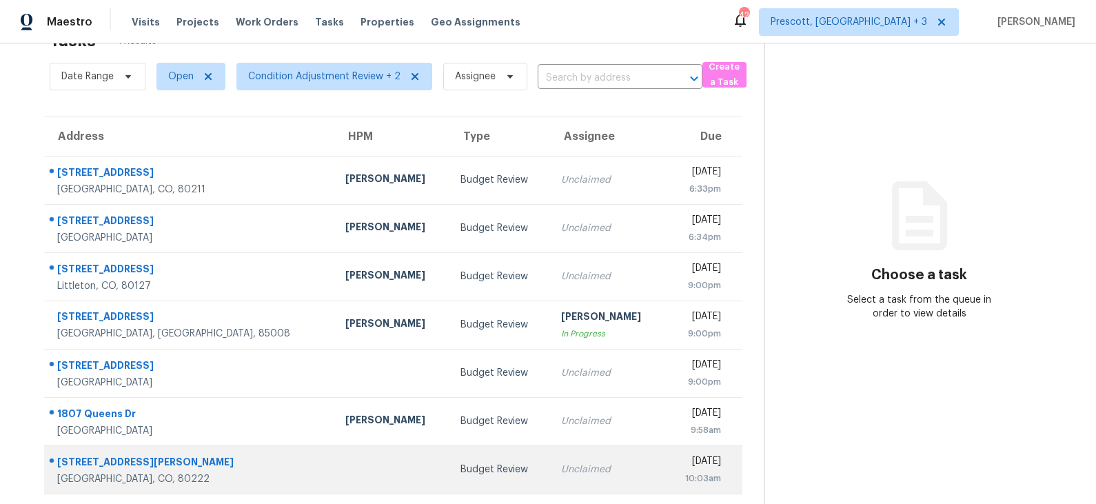
click at [461, 470] on div "Budget Review" at bounding box center [500, 470] width 79 height 14
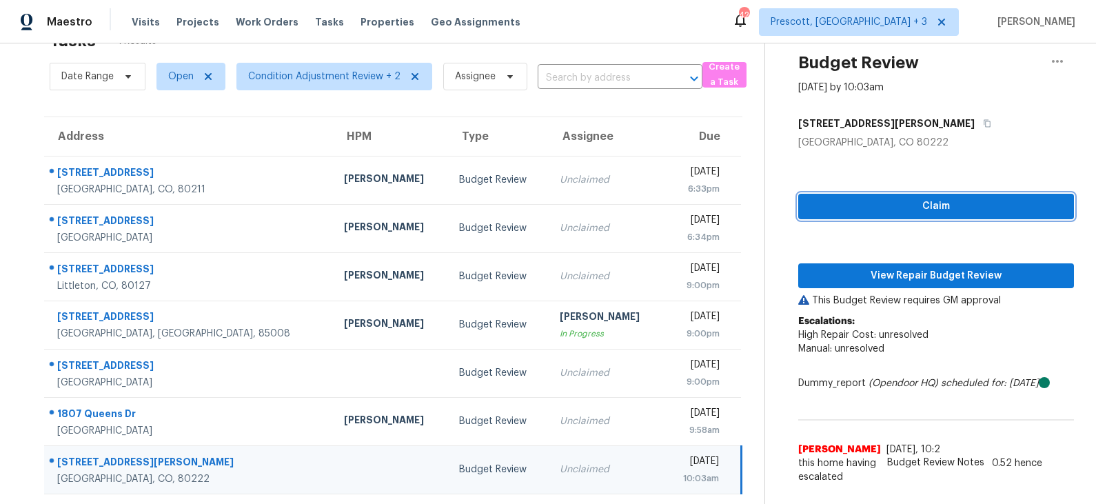
click at [903, 205] on span "Claim" at bounding box center [936, 206] width 254 height 17
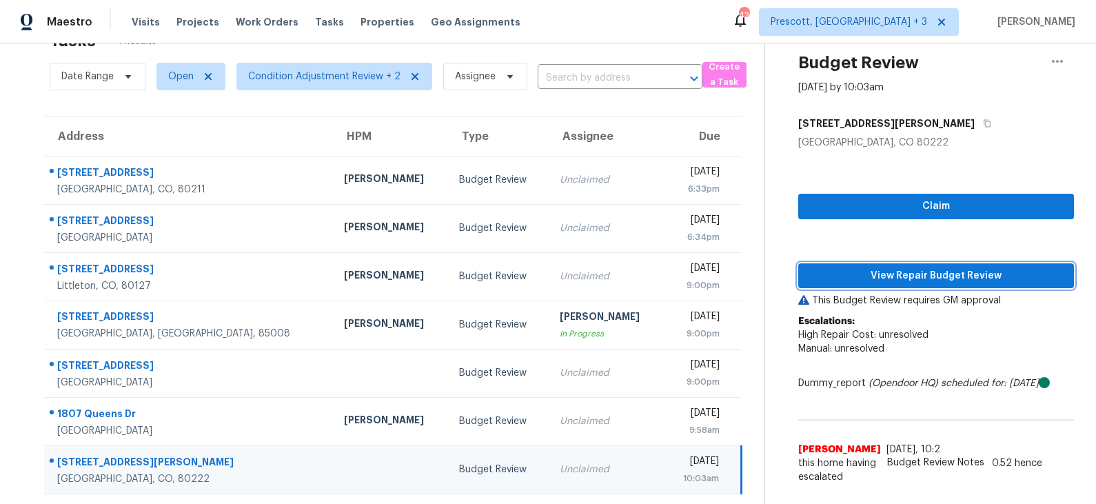
click at [904, 271] on span "View Repair Budget Review" at bounding box center [936, 276] width 254 height 17
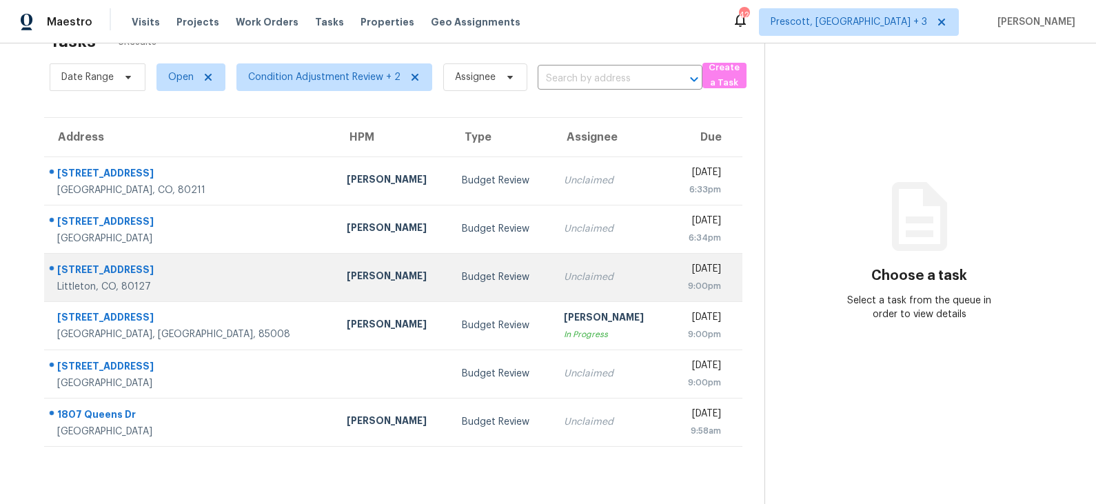
scroll to position [43, 0]
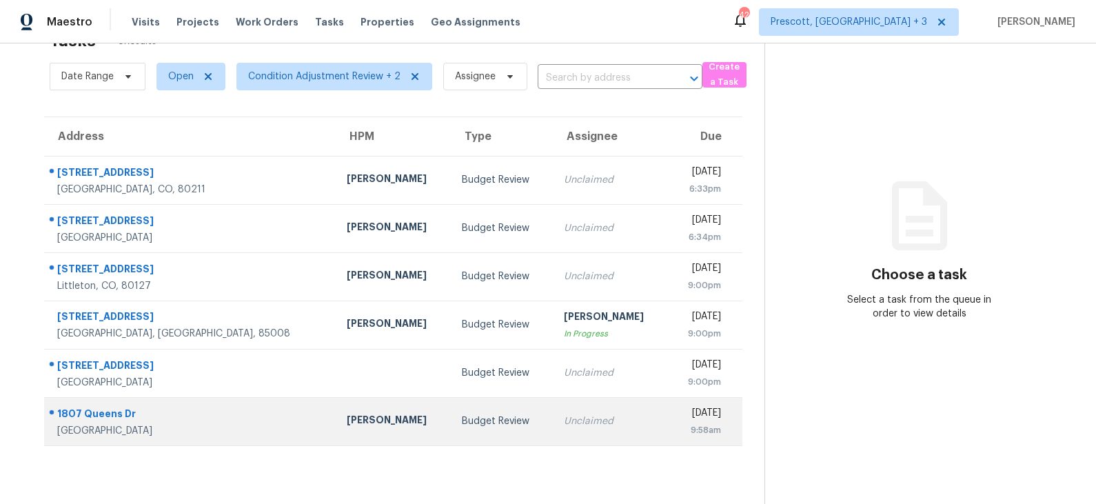
click at [347, 421] on div "[PERSON_NAME]" at bounding box center [394, 421] width 94 height 17
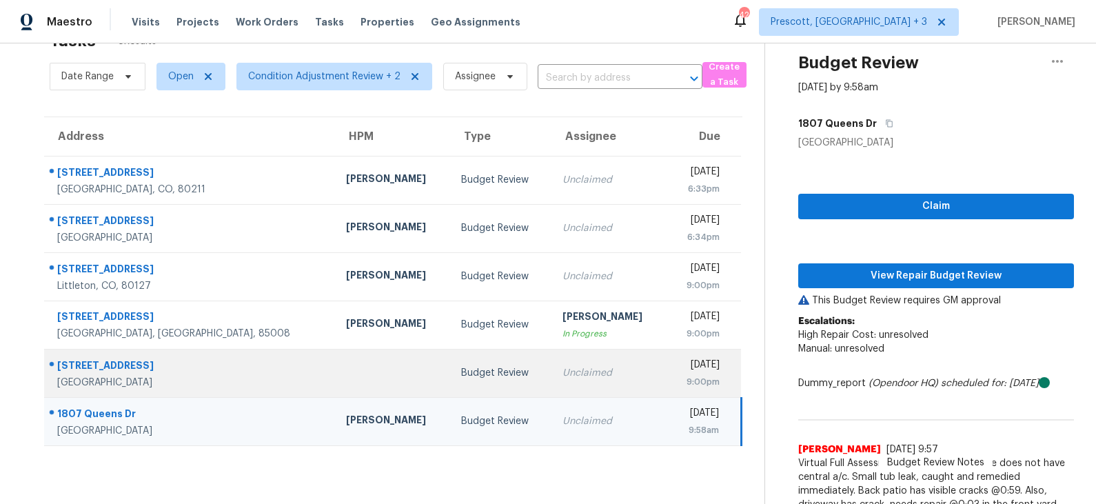
click at [461, 377] on div "Budget Review" at bounding box center [500, 373] width 79 height 14
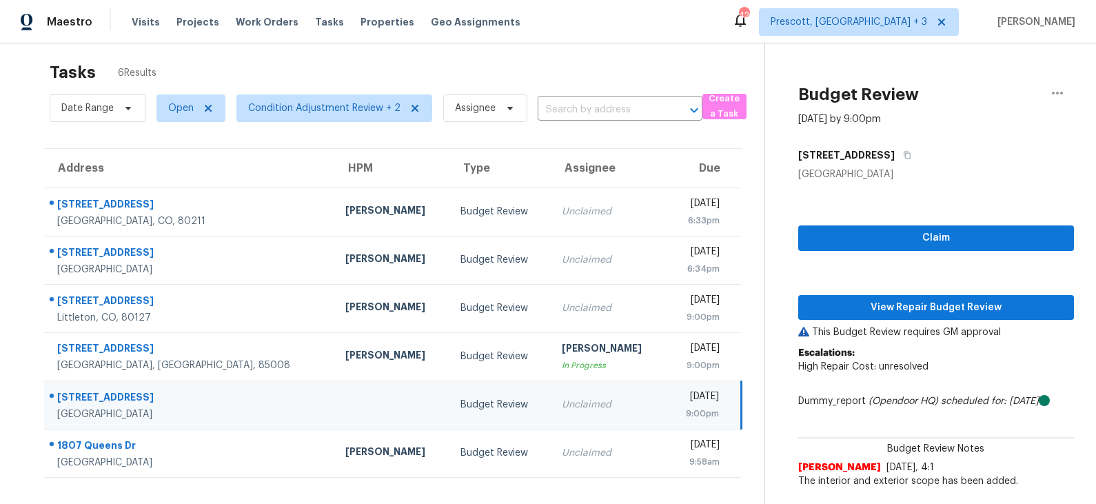
scroll to position [12, 0]
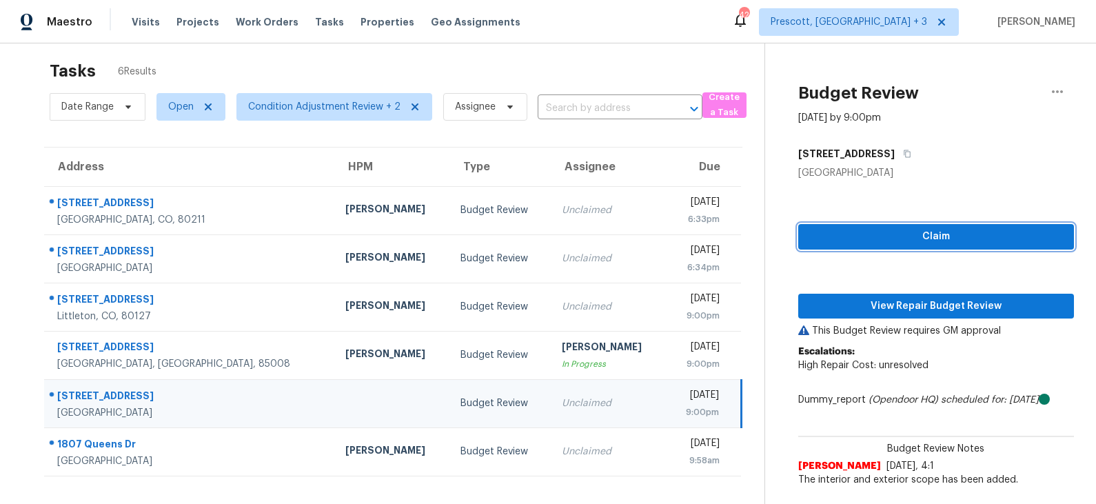
click at [890, 240] on span "Claim" at bounding box center [936, 236] width 254 height 17
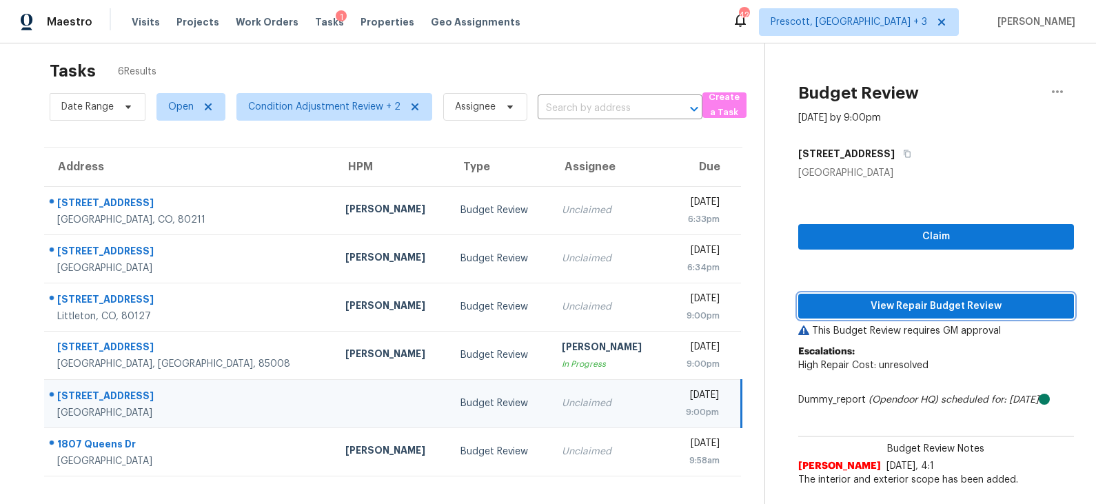
click at [882, 310] on span "View Repair Budget Review" at bounding box center [936, 306] width 254 height 17
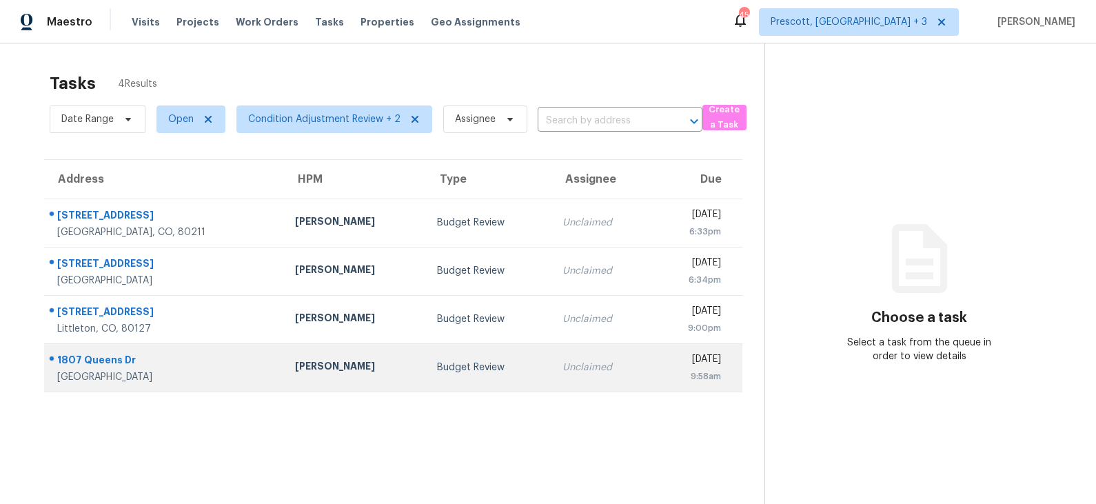
click at [437, 361] on div "Budget Review" at bounding box center [488, 368] width 103 height 14
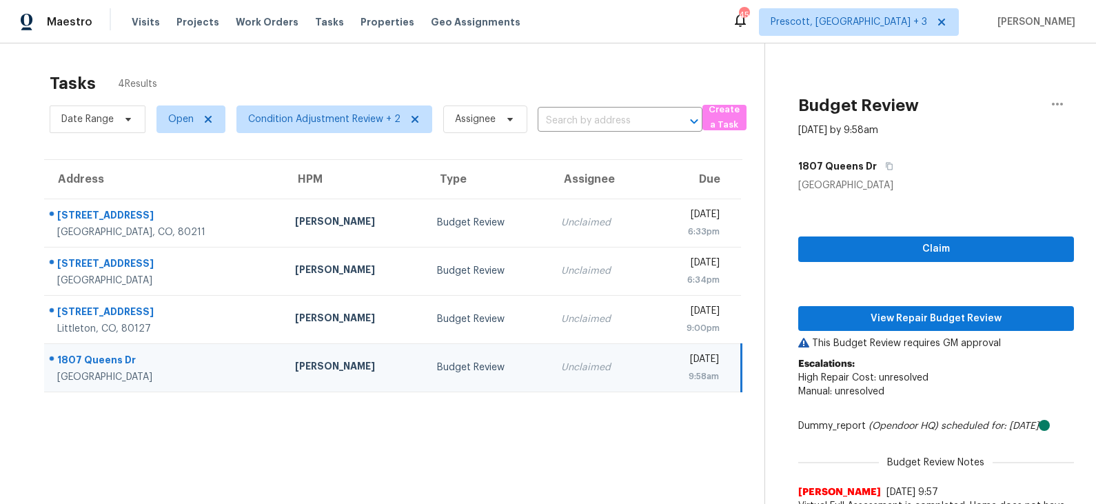
scroll to position [70, 0]
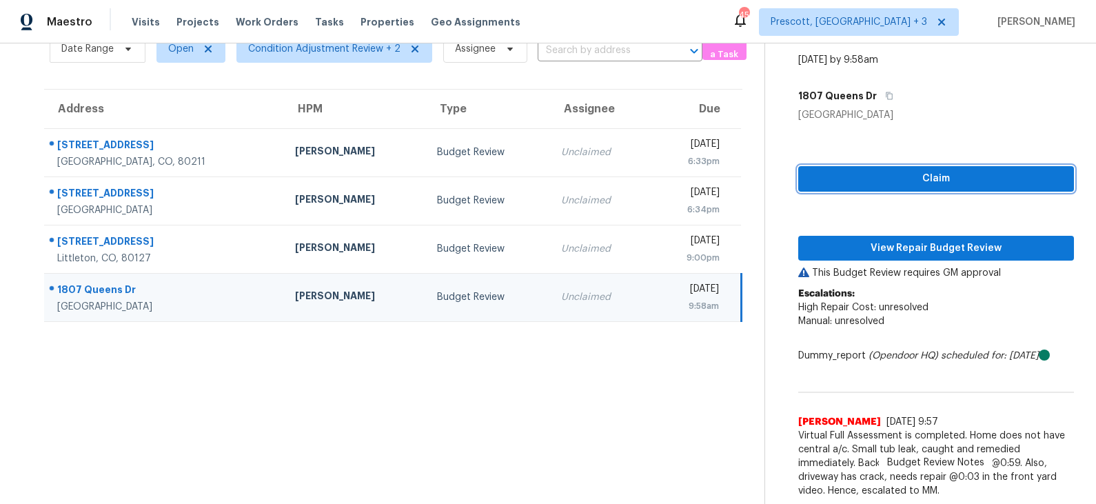
click at [925, 178] on span "Claim" at bounding box center [936, 178] width 254 height 17
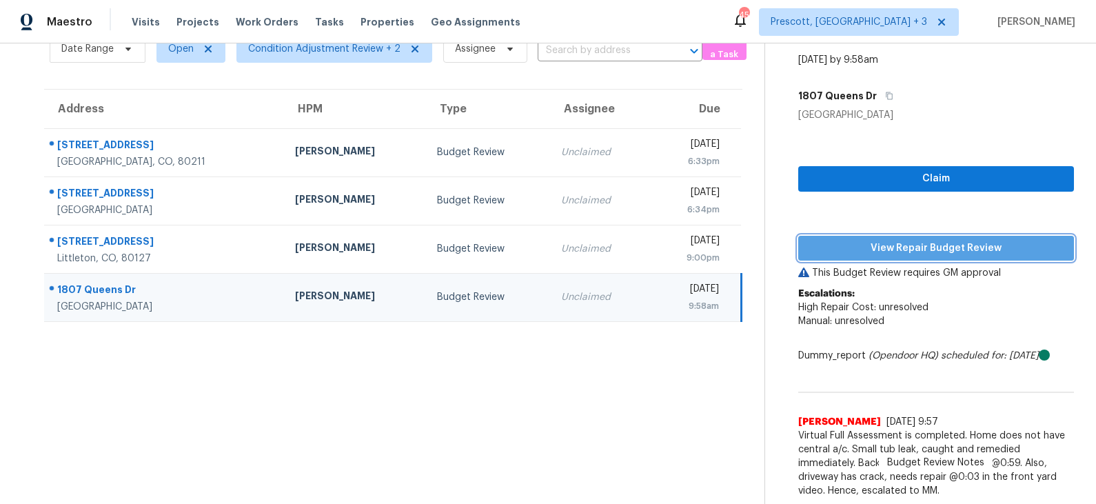
click at [902, 252] on span "View Repair Budget Review" at bounding box center [936, 248] width 254 height 17
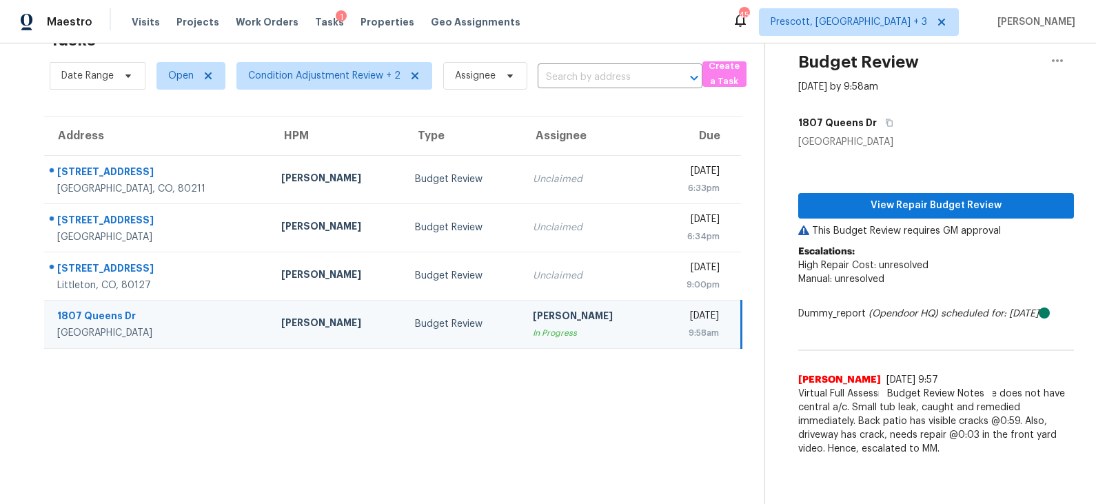
scroll to position [43, 0]
